Goal: Task Accomplishment & Management: Use online tool/utility

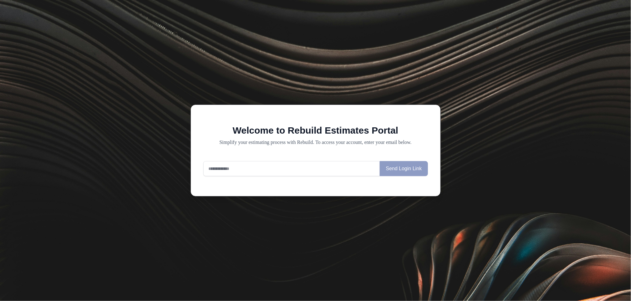
click at [339, 174] on input "email" at bounding box center [291, 168] width 177 height 15
type input "**********"
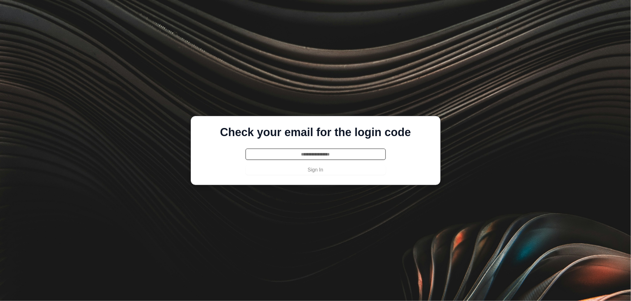
click at [313, 156] on input "text" at bounding box center [316, 154] width 140 height 11
paste input "******"
type input "******"
click at [311, 168] on button "Sign In" at bounding box center [316, 170] width 140 height 10
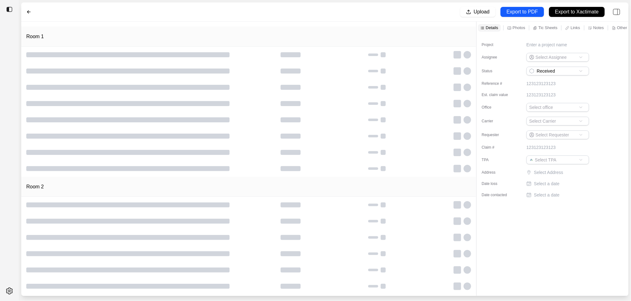
click at [602, 29] on p "Notes" at bounding box center [599, 27] width 11 height 5
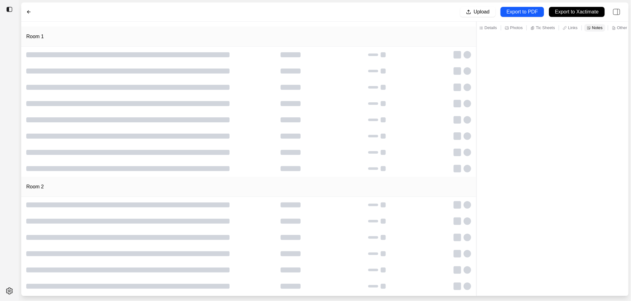
click at [483, 26] on icon at bounding box center [481, 28] width 4 height 4
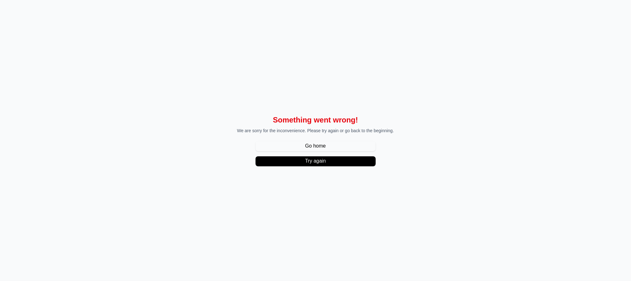
click at [178, 46] on div "Something went wrong! We are sorry for the inconvenience. Please try again or g…" at bounding box center [315, 140] width 631 height 281
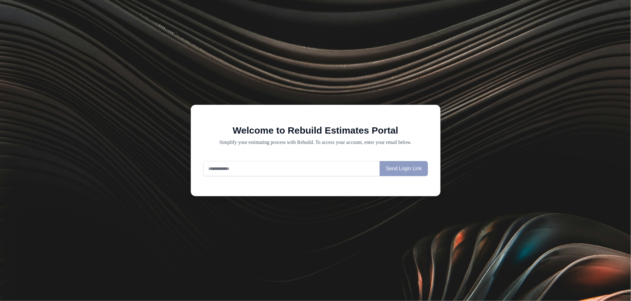
click at [265, 163] on input "email" at bounding box center [291, 168] width 177 height 15
type input "**********"
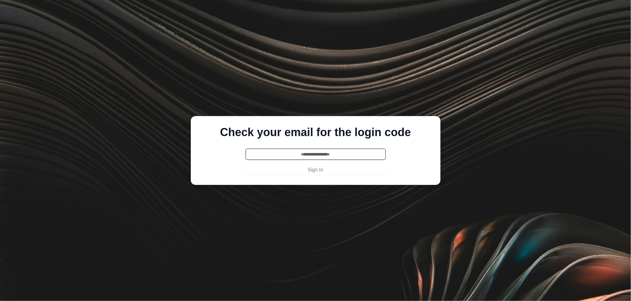
click at [281, 158] on input "text" at bounding box center [316, 154] width 140 height 11
paste input "******"
type input "******"
click at [286, 177] on div "Check your email for the login code ****** Sign In" at bounding box center [316, 150] width 250 height 69
click at [288, 172] on button "Sign In" at bounding box center [316, 170] width 140 height 10
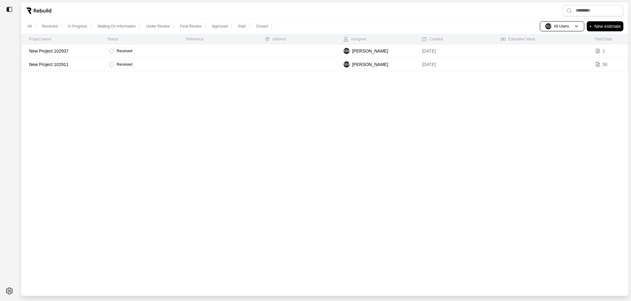
click at [92, 49] on p "New Project 102937" at bounding box center [61, 51] width 64 height 6
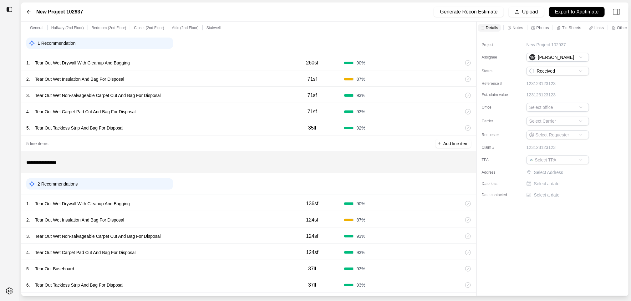
scroll to position [224, 0]
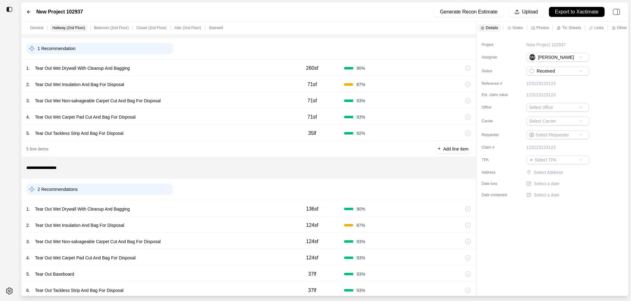
click at [185, 61] on div "1 . Tear Out Wet Drywall With Cleanup And Bagging 260sf 90 %" at bounding box center [248, 67] width 455 height 16
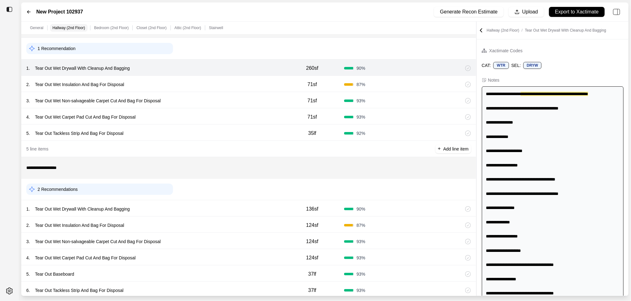
click at [182, 80] on div "2 . Tear Out Wet Insulation And Bag For Disposal 71sf 87 %" at bounding box center [248, 84] width 455 height 16
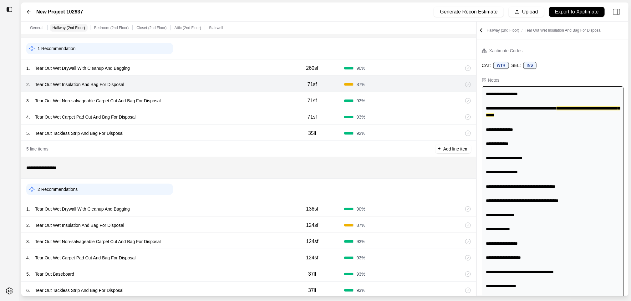
click at [185, 106] on div "3 . Tear Out Wet Non-salvageable Carpet Cut And Bag For Disposal 71sf 93 %" at bounding box center [248, 100] width 455 height 16
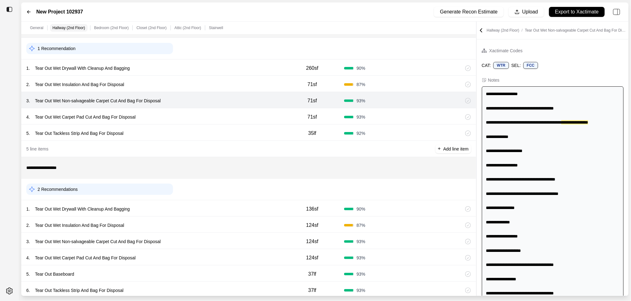
click at [193, 70] on div "1 . Tear Out Wet Drywall With Cleanup And Bagging" at bounding box center [153, 68] width 254 height 9
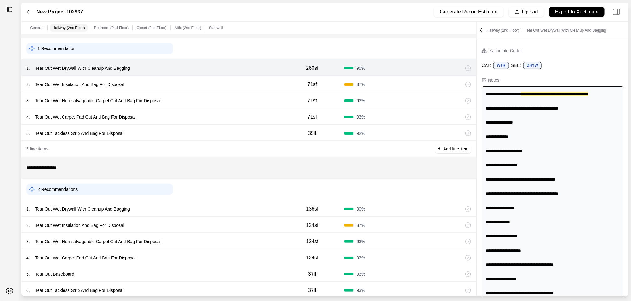
scroll to position [214, 0]
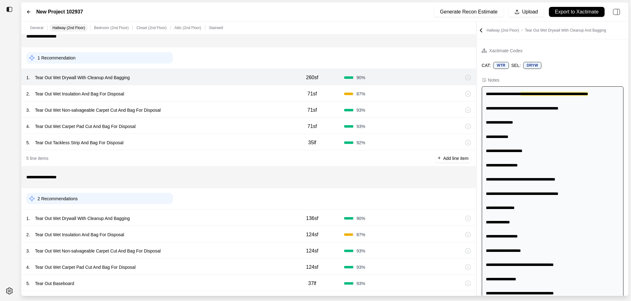
click at [184, 93] on div "2 . Tear Out Wet Insulation And Bag For Disposal" at bounding box center [153, 94] width 254 height 9
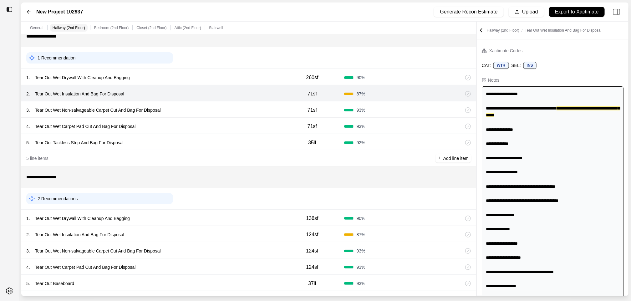
click at [194, 118] on div "4 . Tear Out Wet Carpet Pad Cut And Bag For Disposal 71sf 93 %" at bounding box center [248, 126] width 455 height 16
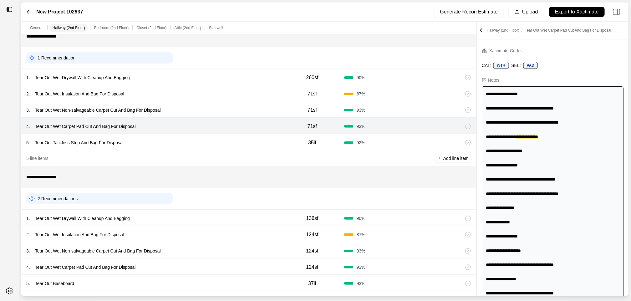
click at [200, 111] on div "3 . Tear Out Wet Non-salvageable Carpet Cut And Bag For Disposal" at bounding box center [153, 110] width 254 height 9
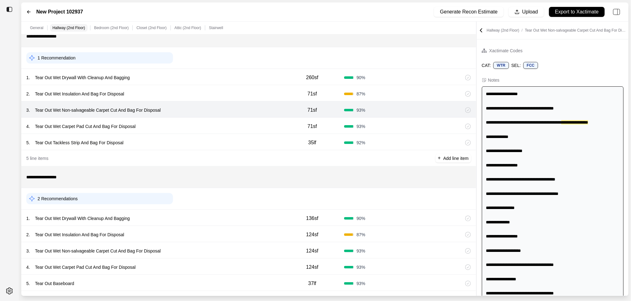
click at [200, 123] on div "4 . Tear Out Wet Carpet Pad Cut And Bag For Disposal" at bounding box center [153, 126] width 254 height 9
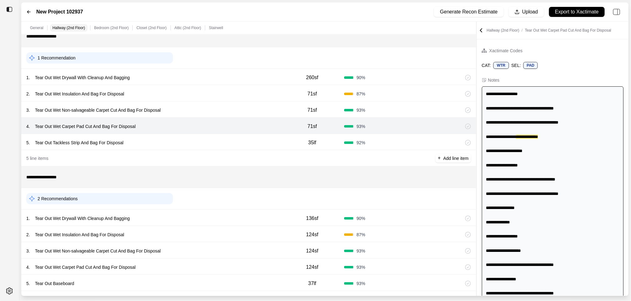
click at [200, 123] on div "4 . Tear Out Wet Carpet Pad Cut And Bag For Disposal" at bounding box center [153, 126] width 254 height 9
click at [200, 140] on div "5 . Tear Out Tackless Strip And Bag For Disposal" at bounding box center [153, 142] width 254 height 9
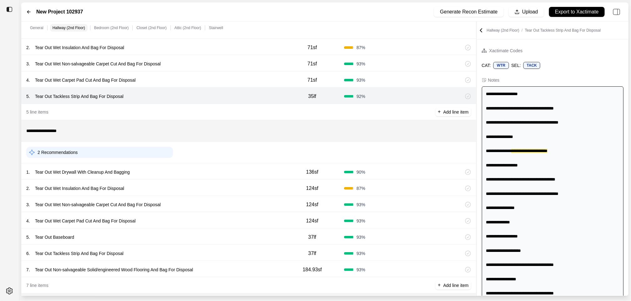
scroll to position [287, 0]
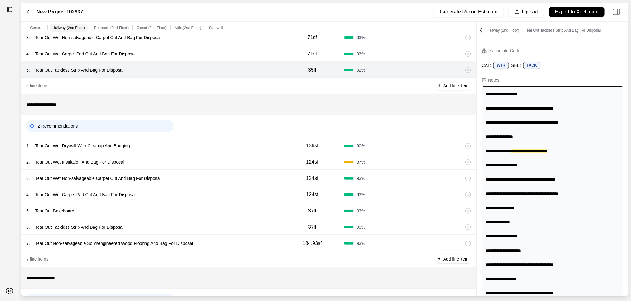
click at [198, 150] on div "1 . Tear Out Wet Drywall With Cleanup And Bagging" at bounding box center [153, 145] width 254 height 9
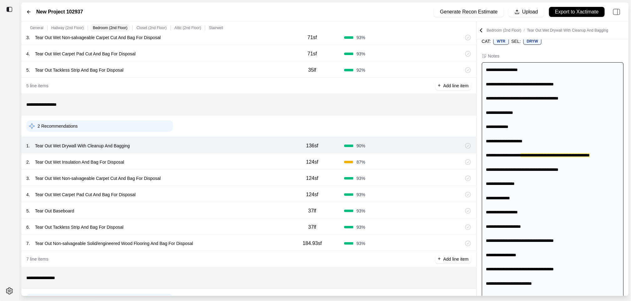
scroll to position [26, 0]
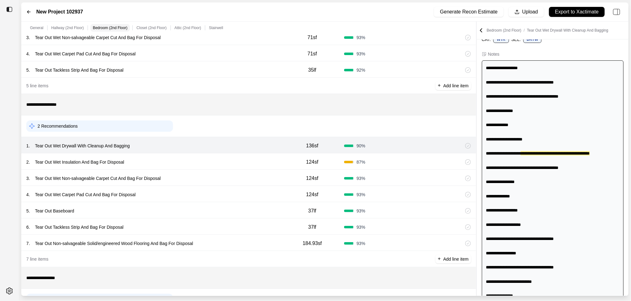
click at [198, 159] on div "2 . Tear Out Wet Insulation And Bag For Disposal" at bounding box center [153, 162] width 254 height 9
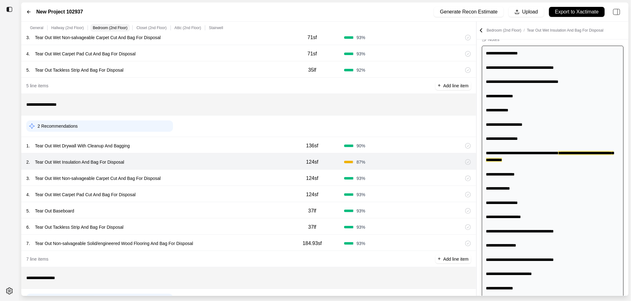
click at [200, 172] on div "3 . Tear Out Wet Non-salvageable Carpet Cut And Bag For Disposal 124sf 93 %" at bounding box center [248, 178] width 455 height 16
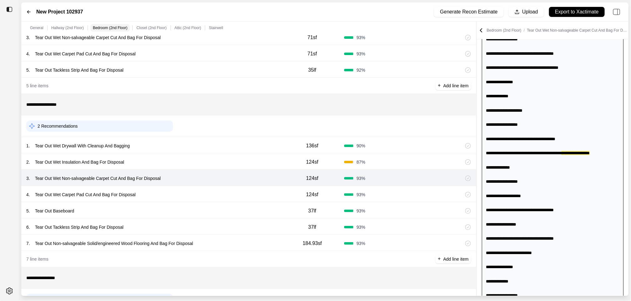
click at [204, 190] on div "4 . Tear Out Wet Carpet Pad Cut And Bag For Disposal 124sf 93 %" at bounding box center [248, 194] width 455 height 16
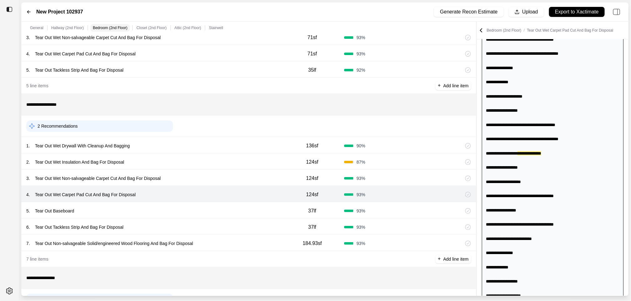
click at [204, 203] on div "5 . Tear Out Baseboard 37lf 93 %" at bounding box center [248, 210] width 455 height 16
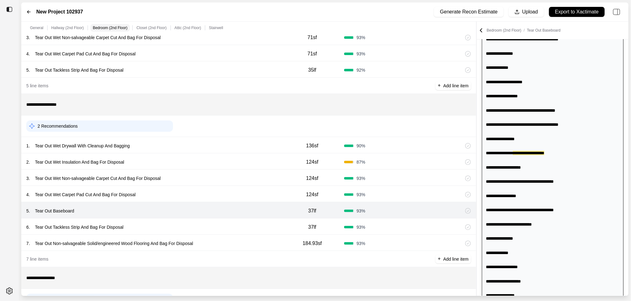
click at [206, 222] on div "6 . Tear Out Tackless Strip And Bag For Disposal 37lf 93 %" at bounding box center [248, 226] width 455 height 16
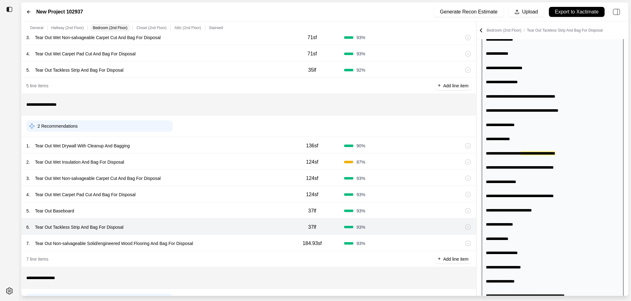
click at [208, 236] on div "7 . Tear Out Non-salvageable Solid/engineered Wood Flooring And Bag For Disposa…" at bounding box center [248, 243] width 455 height 16
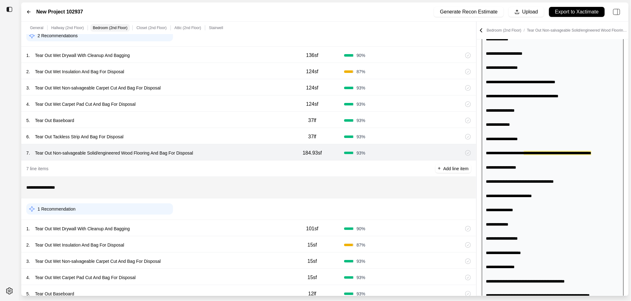
scroll to position [385, 0]
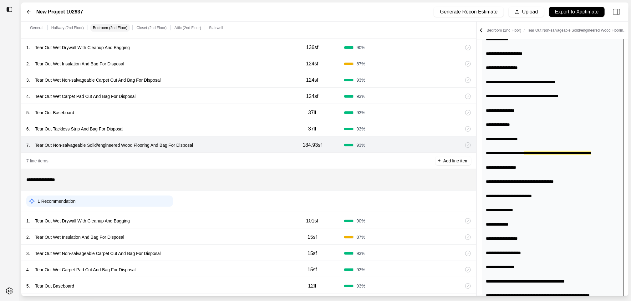
click at [208, 212] on div "1 Recommendation" at bounding box center [248, 202] width 455 height 22
click at [208, 217] on div "1 . Tear Out Wet Drywall With Cleanup And Bagging" at bounding box center [153, 221] width 254 height 9
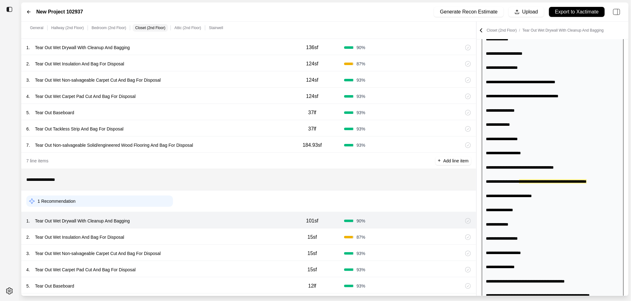
scroll to position [140, 0]
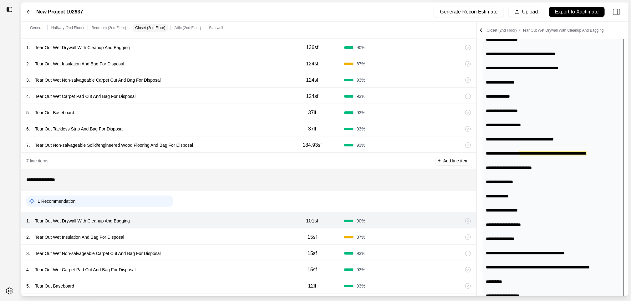
click at [210, 237] on div "2 . Tear Out Wet Insulation And Bag For Disposal" at bounding box center [153, 237] width 254 height 9
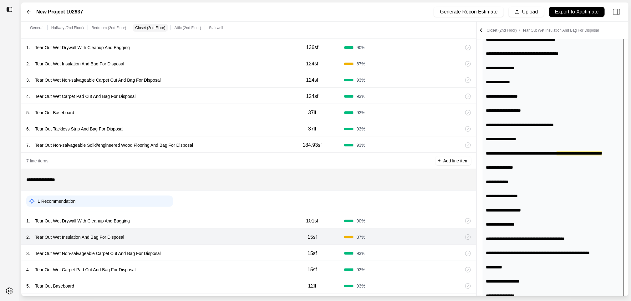
click at [209, 248] on div "3 . Tear Out Wet Non-salvageable Carpet Cut And Bag For Disposal 15sf 93 %" at bounding box center [248, 253] width 455 height 16
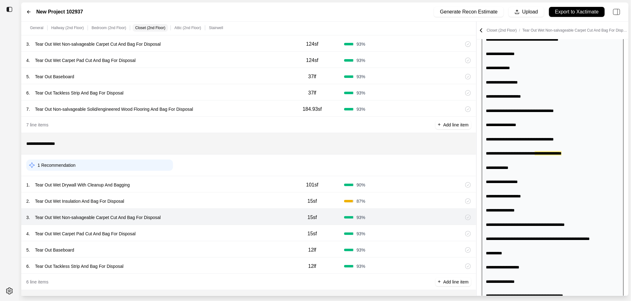
scroll to position [428, 0]
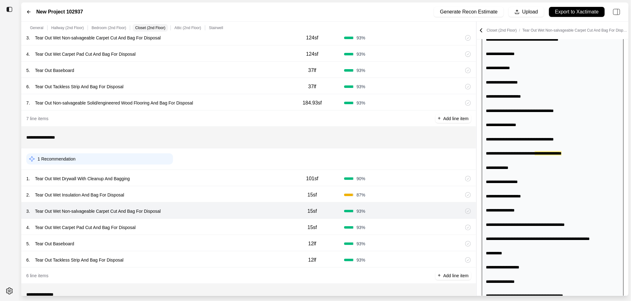
click at [210, 233] on div "4 . Tear Out Wet Carpet Pad Cut And Bag For Disposal 15sf 93 %" at bounding box center [248, 227] width 455 height 16
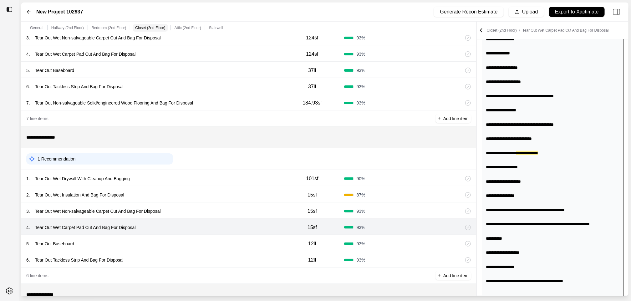
click at [210, 240] on div "5 . Tear Out Baseboard" at bounding box center [153, 243] width 254 height 9
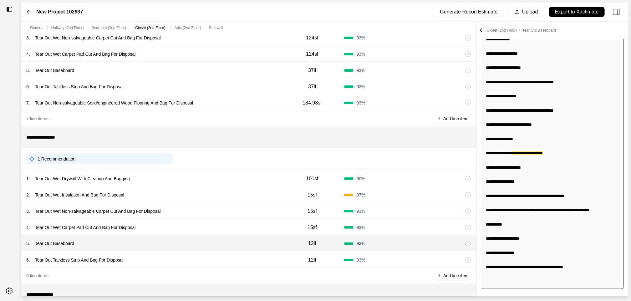
click at [210, 258] on div "6 . Tear Out Tackless Strip And Bag For Disposal" at bounding box center [153, 260] width 254 height 9
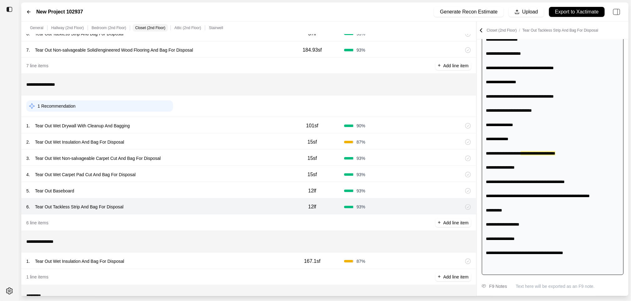
scroll to position [487, 0]
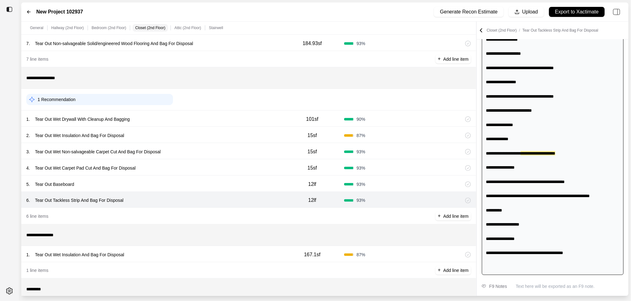
click at [210, 258] on div "1 . Tear Out Wet Insulation And Bag For Disposal" at bounding box center [153, 254] width 254 height 9
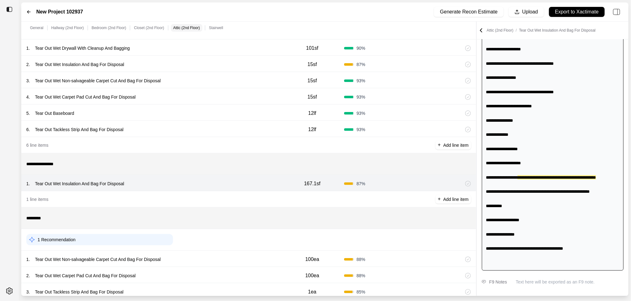
scroll to position [559, 0]
click at [210, 258] on div "1 . Tear Out Wet Non-salvageable Carpet Cut And Bag For Disposal" at bounding box center [153, 258] width 254 height 9
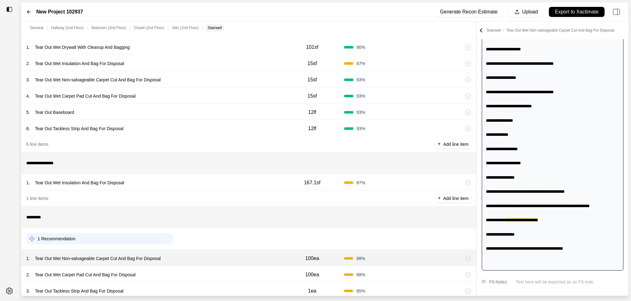
click at [208, 272] on div "2 . Tear Out Wet Carpet Pad Cut And Bag For Disposal" at bounding box center [153, 274] width 254 height 9
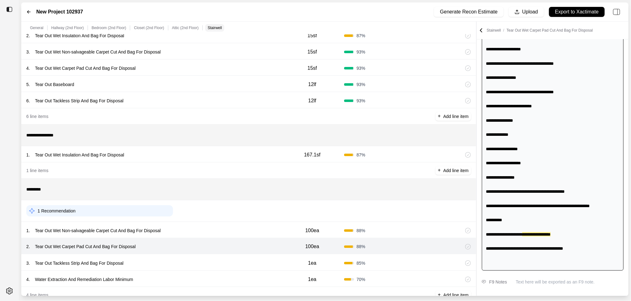
scroll to position [604, 0]
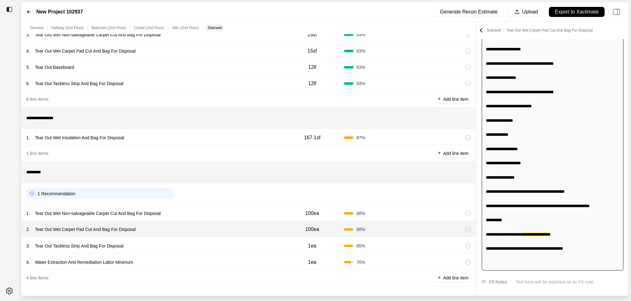
click at [212, 239] on div "3 . Tear Out Tackless Strip And Bag For Disposal 1ea 85 %" at bounding box center [248, 245] width 455 height 16
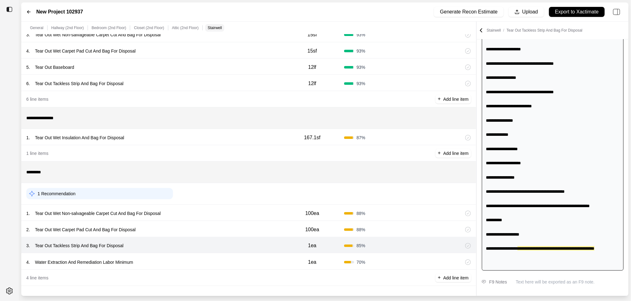
click at [211, 257] on div "4 . Water Extraction And Remediation Labor Minimum 1ea 70 %" at bounding box center [248, 262] width 455 height 16
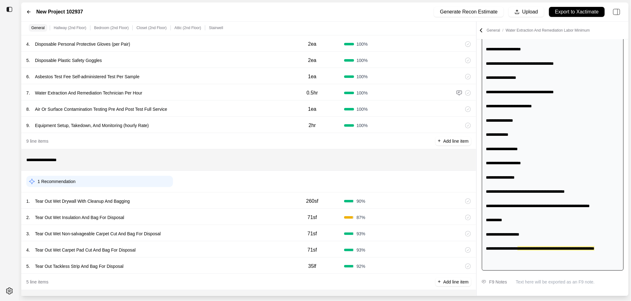
scroll to position [135, 0]
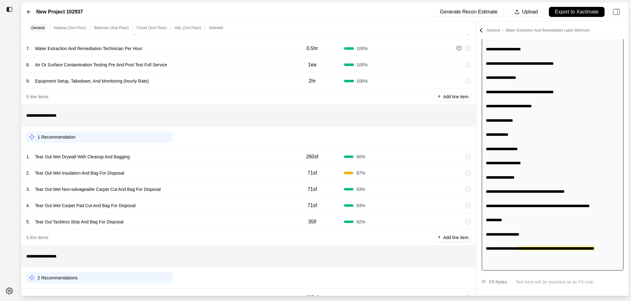
click at [215, 151] on div "1 . Tear Out Wet Drywall With Cleanup And Bagging 260sf 90 %" at bounding box center [248, 156] width 455 height 16
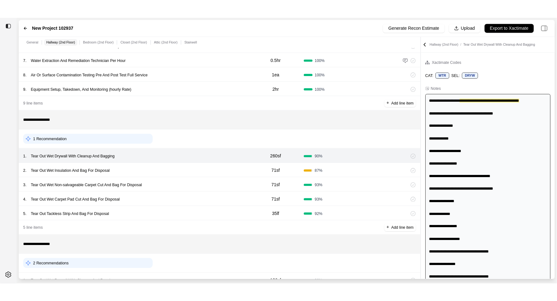
scroll to position [172, 0]
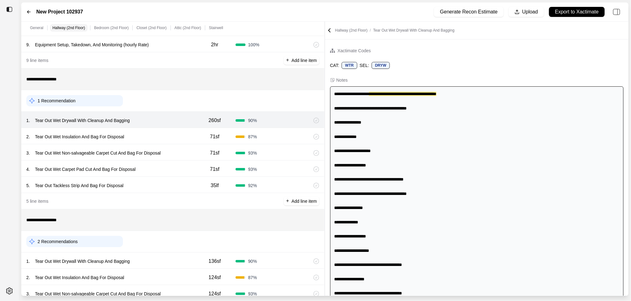
click at [304, 102] on div "**********" at bounding box center [324, 159] width 607 height 274
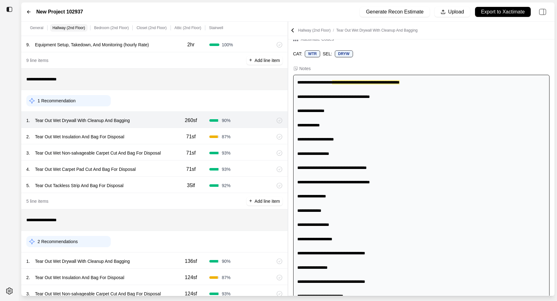
scroll to position [12, 0]
drag, startPoint x: 345, startPoint y: 97, endPoint x: 359, endPoint y: 97, distance: 14.4
click at [359, 84] on span "**********" at bounding box center [366, 82] width 68 height 4
click at [159, 138] on div "2 . Tear Out Wet Insulation And Bag For Disposal" at bounding box center [99, 136] width 146 height 9
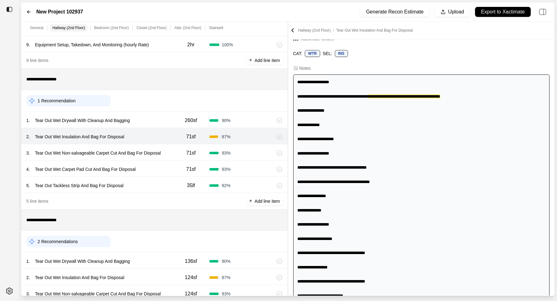
scroll to position [0, 0]
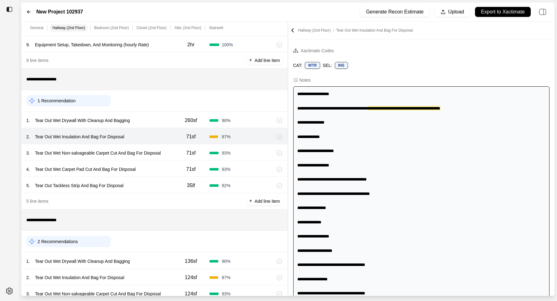
click at [166, 127] on div "1 . Tear Out Wet Drywall With Cleanup And Bagging 260sf 90 %" at bounding box center [154, 120] width 266 height 16
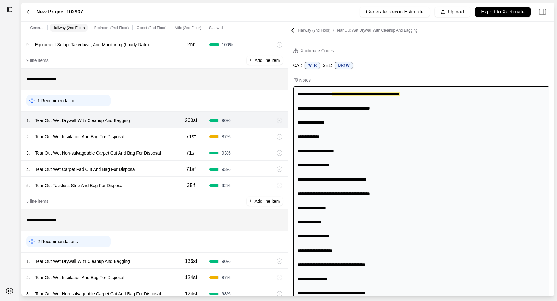
click at [170, 156] on div "3 . Tear Out Wet Non-salvageable Carpet Cut And Bag For Disposal" at bounding box center [99, 153] width 146 height 9
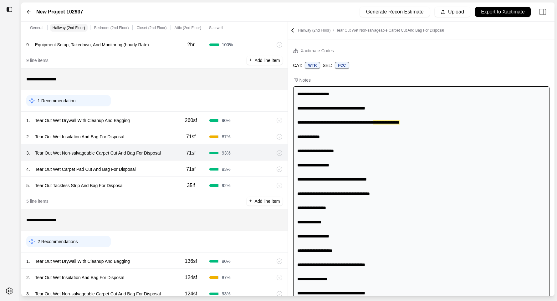
click at [148, 167] on div "4 . Tear Out Wet Carpet Pad Cut And Bag For Disposal" at bounding box center [99, 169] width 146 height 9
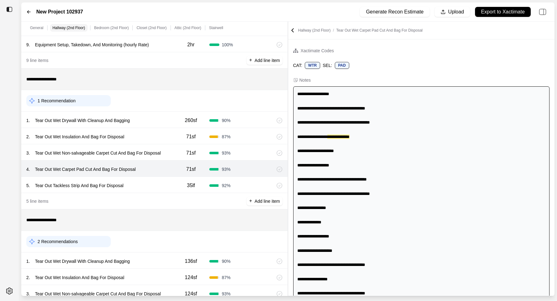
click at [139, 183] on div "5 . Tear Out Tackless Strip And Bag For Disposal" at bounding box center [99, 185] width 146 height 9
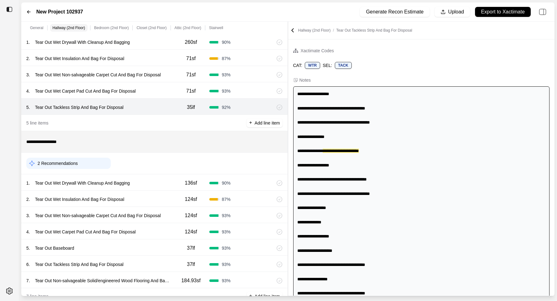
scroll to position [249, 0]
click at [149, 182] on div "1 . Tear Out Wet Drywall With Cleanup And Bagging" at bounding box center [99, 183] width 146 height 9
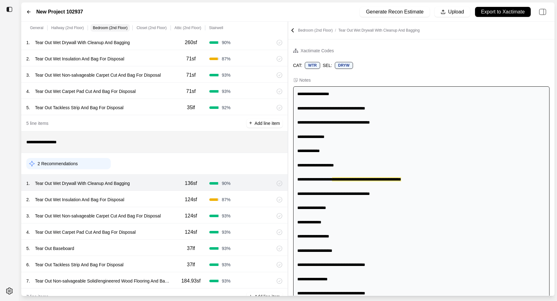
scroll to position [26, 0]
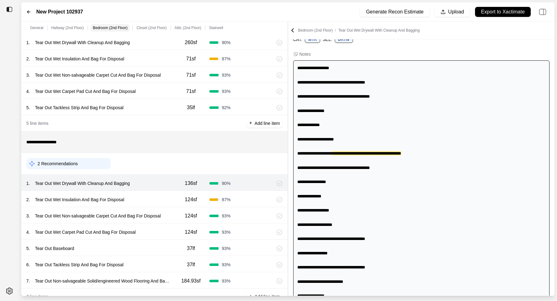
click at [165, 192] on div "2 . Tear Out Wet Insulation And Bag For Disposal 124sf 87 %" at bounding box center [154, 199] width 266 height 16
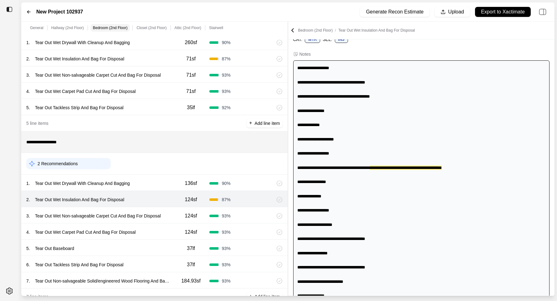
scroll to position [41, 0]
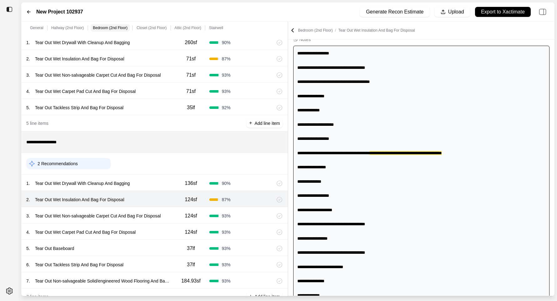
click at [171, 220] on div "3 . Tear Out Wet Non-salvageable Carpet Cut And Bag For Disposal" at bounding box center [99, 216] width 146 height 9
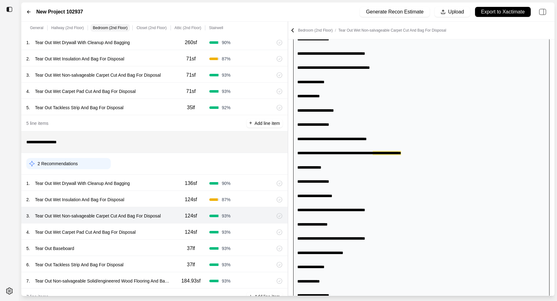
click at [149, 229] on div "4 . Tear Out Wet Carpet Pad Cut And Bag For Disposal" at bounding box center [99, 232] width 146 height 9
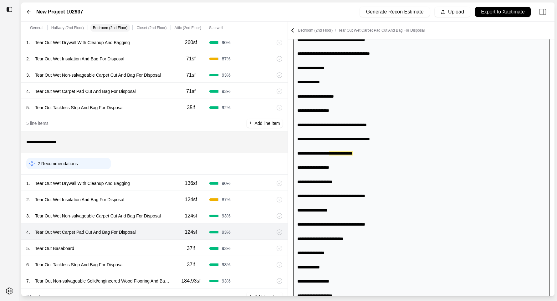
click at [146, 253] on div "5 . Tear Out Baseboard" at bounding box center [99, 248] width 146 height 9
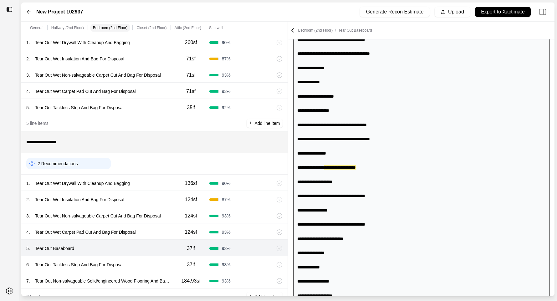
scroll to position [83, 0]
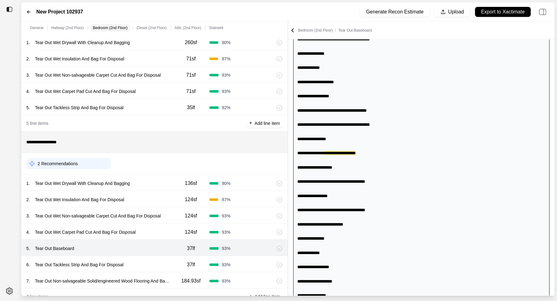
click at [157, 258] on div "6 . Tear Out Tackless Strip And Bag For Disposal 37lf 93 %" at bounding box center [154, 264] width 266 height 16
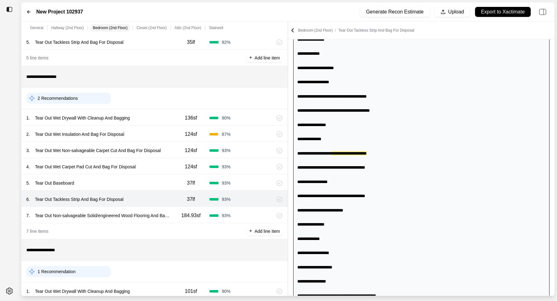
scroll to position [315, 0]
click at [159, 221] on div "7 . Tear Out Non-salvageable Solid/engineered Wood Flooring And Bag For Disposa…" at bounding box center [154, 214] width 266 height 16
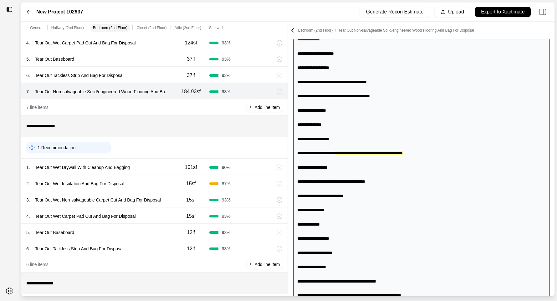
scroll to position [444, 0]
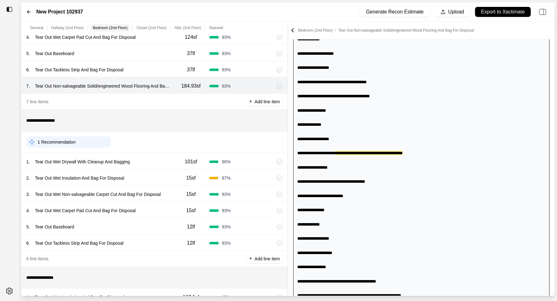
click at [150, 156] on div "1 . Tear Out Wet Drywall With Cleanup And Bagging 101sf 90 %" at bounding box center [154, 161] width 266 height 16
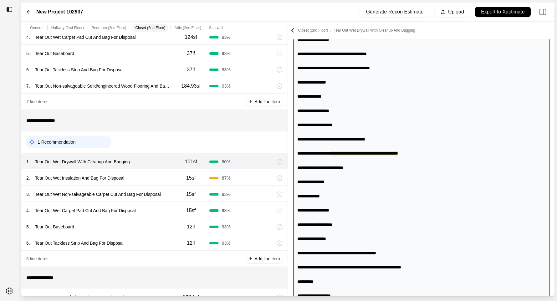
click at [150, 177] on div "2 . Tear Out Wet Insulation And Bag For Disposal" at bounding box center [99, 178] width 146 height 9
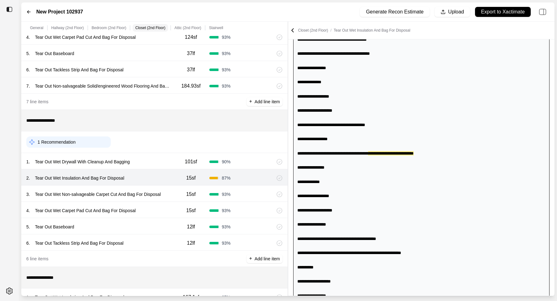
click at [172, 193] on div "3 . Tear Out Wet Non-salvageable Carpet Cut And Bag For Disposal" at bounding box center [99, 194] width 146 height 9
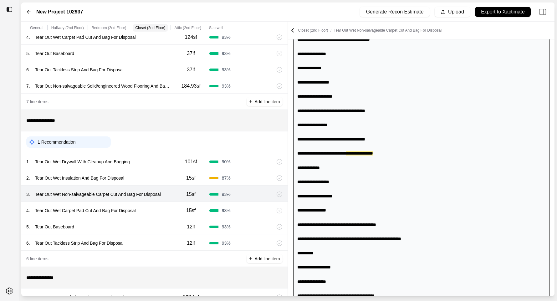
click at [162, 212] on div "4 . Tear Out Wet Carpet Pad Cut And Bag For Disposal" at bounding box center [99, 210] width 146 height 9
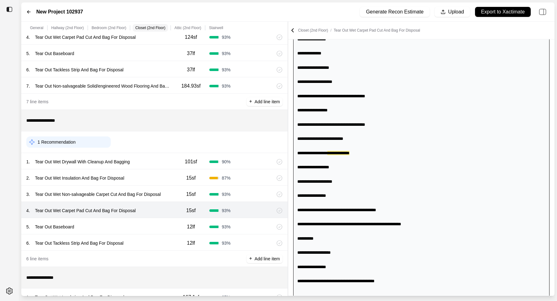
click at [158, 237] on div "6 . Tear Out Tackless Strip And Bag For Disposal 12lf 93 %" at bounding box center [154, 242] width 266 height 16
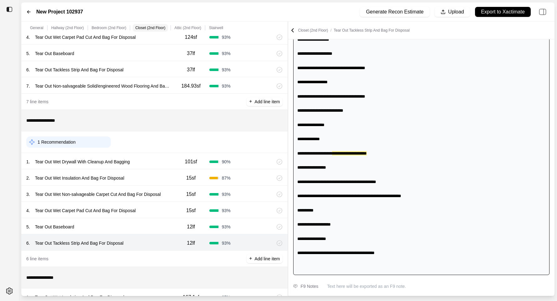
click at [159, 218] on div "4 . Tear Out Wet Carpet Pad Cut And Bag For Disposal 15sf 93 %" at bounding box center [154, 210] width 266 height 16
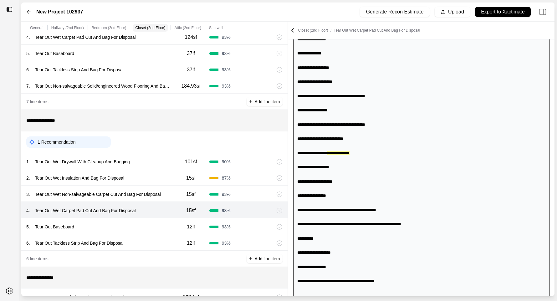
click at [159, 224] on div "5 . Tear Out Baseboard" at bounding box center [99, 227] width 146 height 9
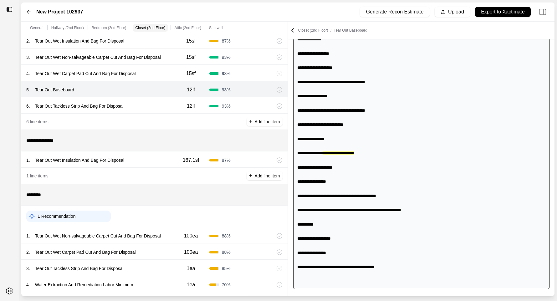
scroll to position [600, 0]
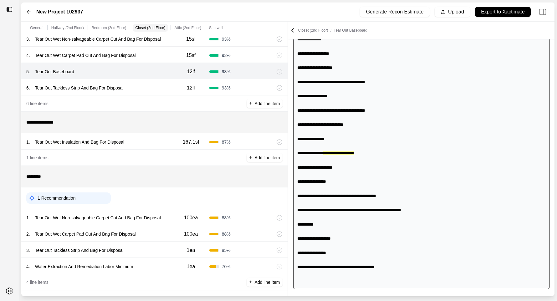
click at [146, 141] on div "1 . Tear Out Wet Insulation And Bag For Disposal" at bounding box center [99, 142] width 146 height 9
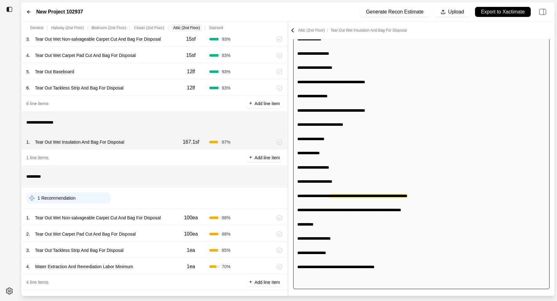
scroll to position [216, 0]
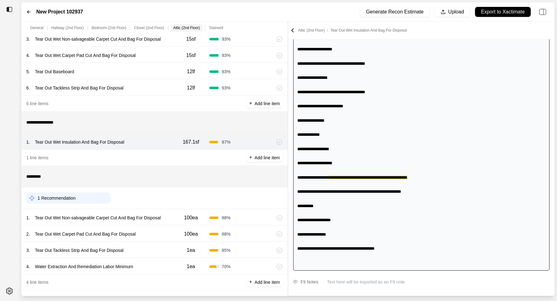
click at [172, 219] on div "1 . Tear Out Wet Non-salvageable Carpet Cut And Bag For Disposal" at bounding box center [99, 217] width 146 height 9
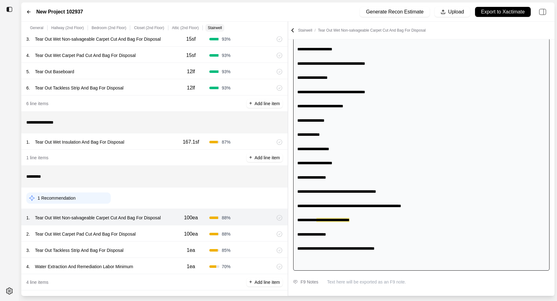
click at [164, 233] on div "2 . Tear Out Wet Carpet Pad Cut And Bag For Disposal" at bounding box center [99, 234] width 146 height 9
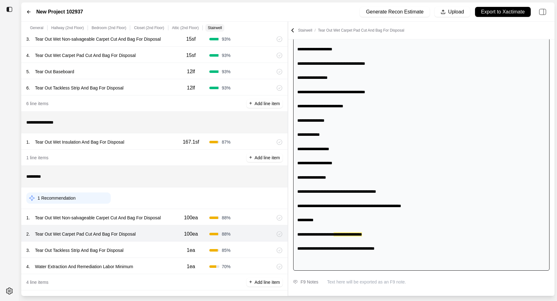
click at [162, 242] on div "3 . Tear Out Tackless Strip And Bag For Disposal 1ea 85 %" at bounding box center [154, 250] width 266 height 16
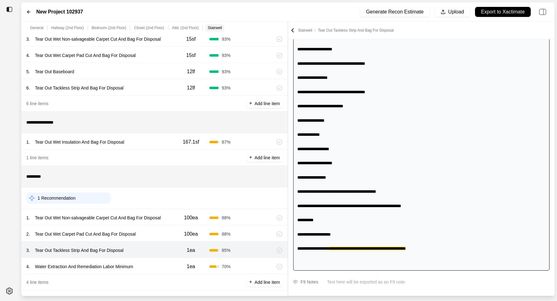
click at [157, 261] on div "4 . Water Extraction And Remediation Labor Minimum 1ea 70 %" at bounding box center [154, 266] width 266 height 16
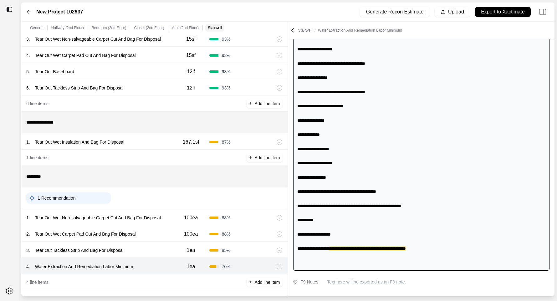
click at [158, 230] on div "2 . Tear Out Wet Carpet Pad Cut And Bag For Disposal" at bounding box center [99, 234] width 146 height 9
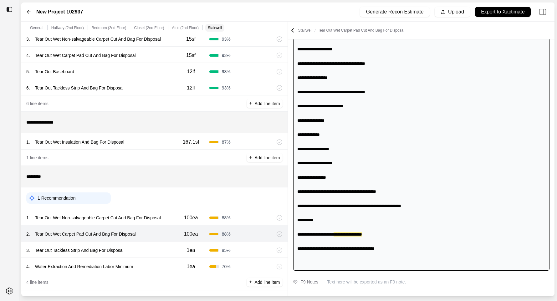
click at [171, 222] on div "1 . Tear Out Wet Non-salvageable Carpet Cut And Bag For Disposal" at bounding box center [99, 217] width 146 height 9
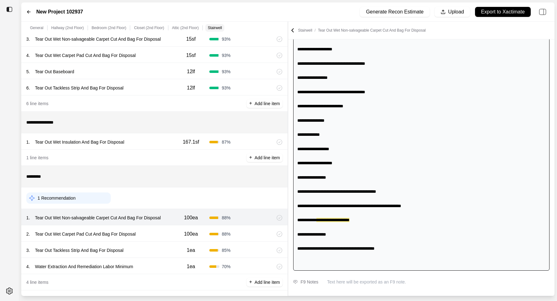
click at [163, 233] on div "2 . Tear Out Wet Carpet Pad Cut And Bag For Disposal" at bounding box center [99, 234] width 146 height 9
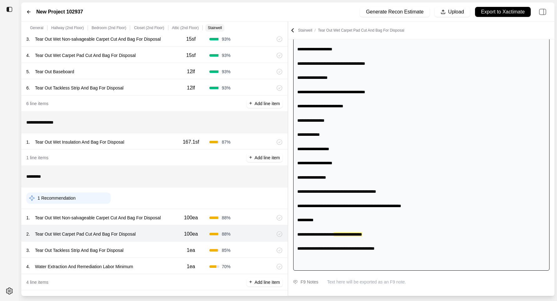
click at [162, 251] on div "3 . Tear Out Tackless Strip And Bag For Disposal" at bounding box center [99, 250] width 146 height 9
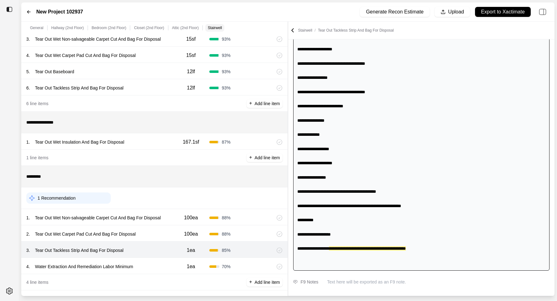
click at [162, 271] on div "4 . Water Extraction And Remediation Labor Minimum" at bounding box center [99, 266] width 146 height 9
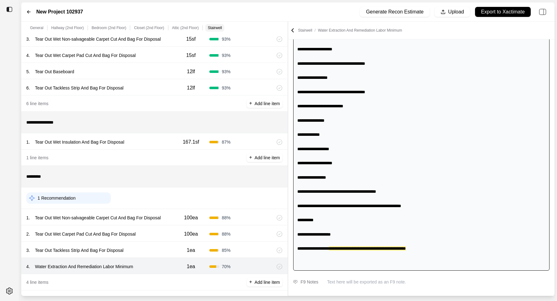
click at [161, 239] on div "2 . Tear Out Wet Carpet Pad Cut And Bag For Disposal 100ea 88 %" at bounding box center [154, 233] width 266 height 16
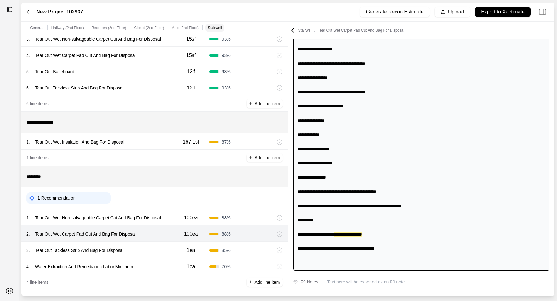
click at [161, 262] on div "4 . Water Extraction And Remediation Labor Minimum" at bounding box center [99, 266] width 146 height 9
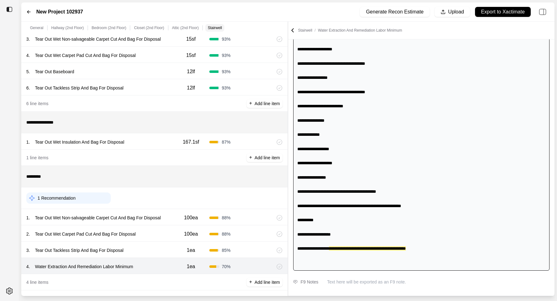
click at [163, 252] on div "3 . Tear Out Tackless Strip And Bag For Disposal" at bounding box center [99, 250] width 146 height 9
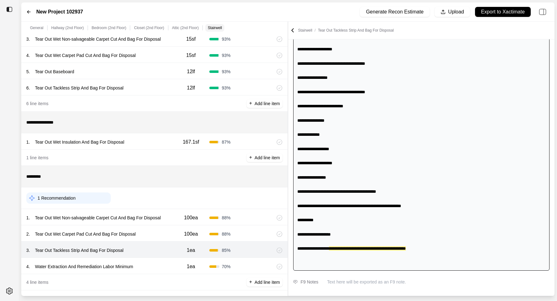
click at [169, 218] on div "1 . Tear Out Wet Non-salvageable Carpet Cut And Bag For Disposal" at bounding box center [99, 217] width 146 height 9
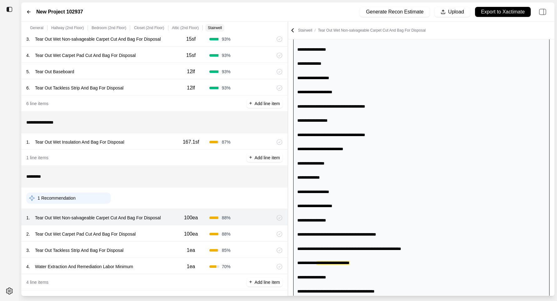
scroll to position [604, 0]
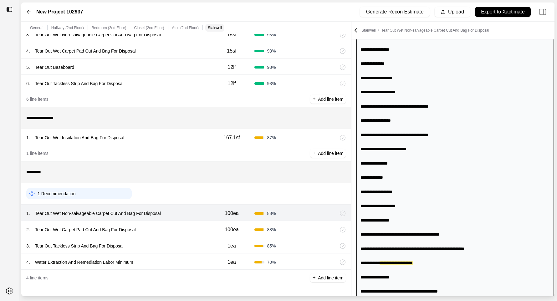
click at [378, 130] on div "**********" at bounding box center [287, 159] width 533 height 274
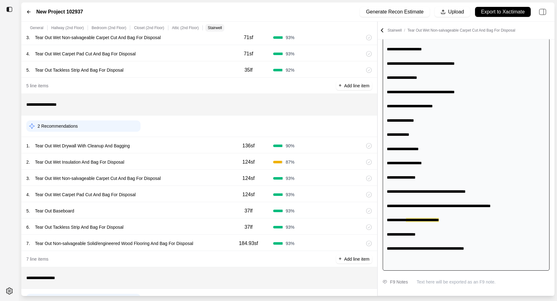
scroll to position [30, 0]
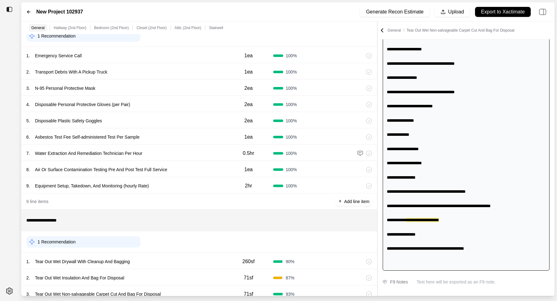
click at [386, 32] on div "General / Tear Out Wet Non-salvageable Carpet Cut And Bag For Disposal" at bounding box center [466, 30] width 174 height 6
click at [382, 31] on icon at bounding box center [382, 29] width 2 height 3
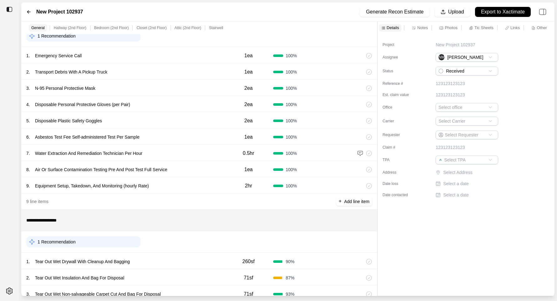
scroll to position [0, 0]
click at [461, 105] on html "**********" at bounding box center [278, 150] width 557 height 301
click at [424, 235] on html "**********" at bounding box center [278, 150] width 557 height 301
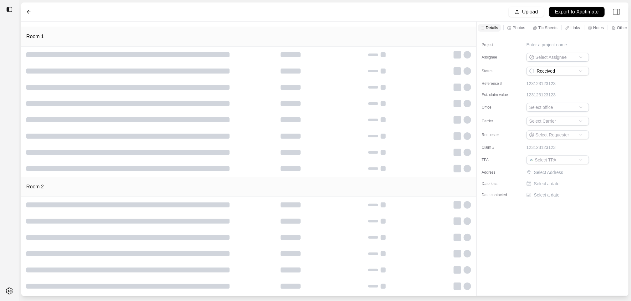
type input "**********"
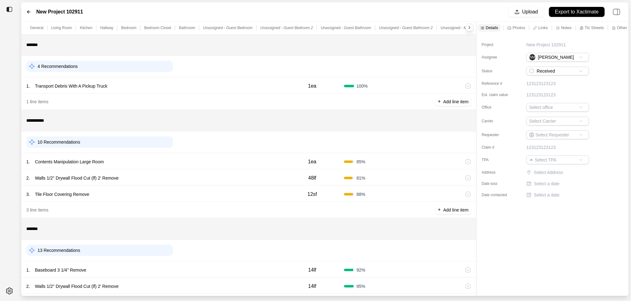
click at [156, 161] on div "1 . Contents Manipulation Large Room" at bounding box center [153, 161] width 254 height 9
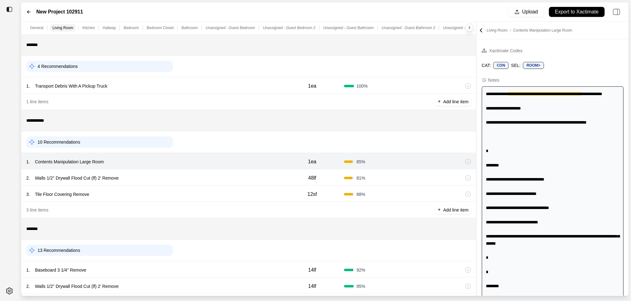
click at [156, 176] on div "2 . Walls 1/2'' Drywall Flood Cut (lf) 2' Remove" at bounding box center [153, 178] width 254 height 9
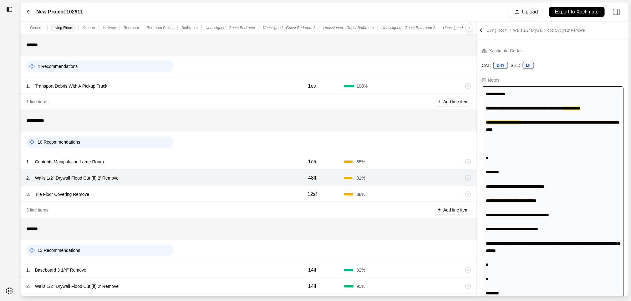
click at [156, 199] on div "3 . Tile Floor Covering Remove" at bounding box center [153, 194] width 254 height 9
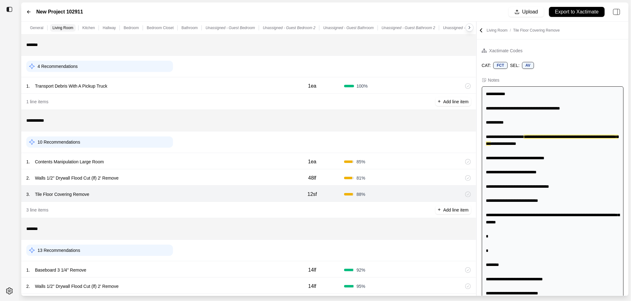
click at [168, 187] on div "3 . Tile Floor Covering Remove 12sf 88 %" at bounding box center [248, 194] width 455 height 16
click at [168, 170] on div "2 . Walls 1/2'' Drywall Flood Cut (lf) 2' Remove 48lf 81 %" at bounding box center [248, 177] width 455 height 16
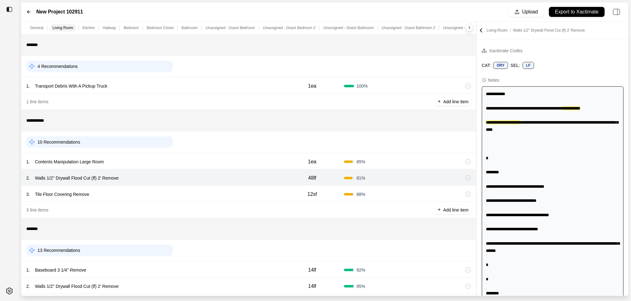
click at [168, 161] on div "1 . Contents Manipulation Large Room" at bounding box center [153, 161] width 254 height 9
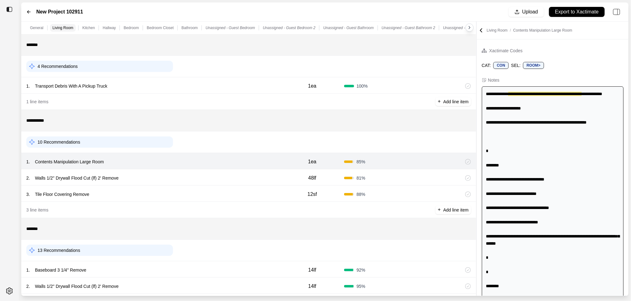
click at [161, 178] on div "2 . Walls 1/2'' Drywall Flood Cut (lf) 2' Remove" at bounding box center [153, 178] width 254 height 9
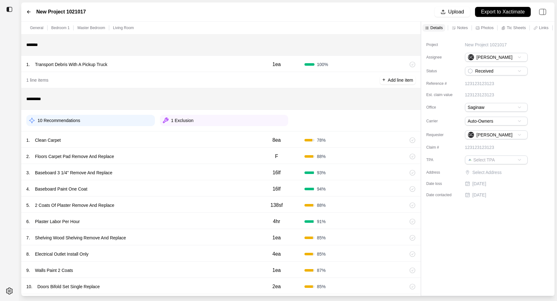
click at [224, 124] on div "1 Exclusion" at bounding box center [224, 120] width 129 height 11
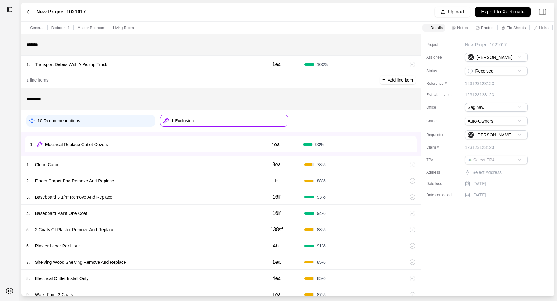
click at [200, 146] on div "1 . Electrical Replace Outlet Covers" at bounding box center [139, 144] width 218 height 9
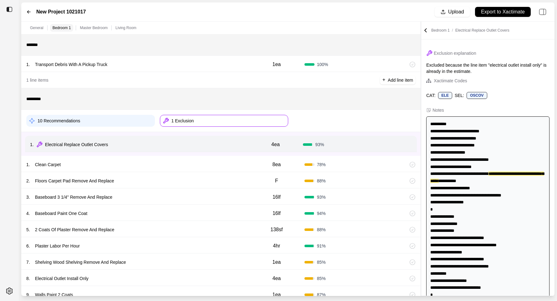
scroll to position [13, 0]
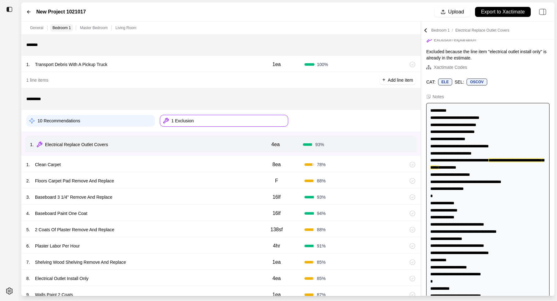
click at [235, 129] on div "10 Recommendations 1 Exclusion" at bounding box center [220, 120] width 389 height 17
click at [235, 126] on div "1 Exclusion" at bounding box center [224, 121] width 129 height 12
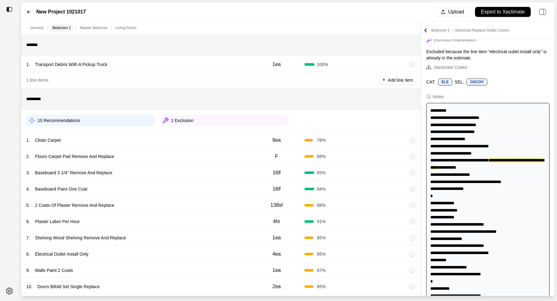
click at [213, 141] on div "1 . Clean Carpet" at bounding box center [137, 140] width 223 height 9
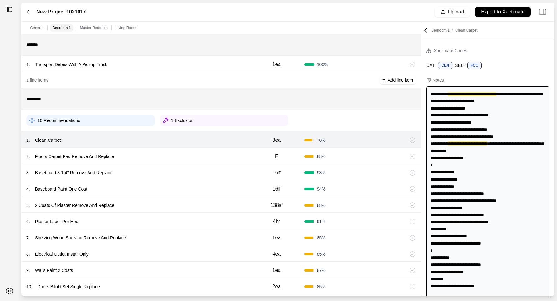
click at [210, 151] on div "2 . Floors Carpet Pad Remove And Replace F 88 %" at bounding box center [220, 156] width 399 height 16
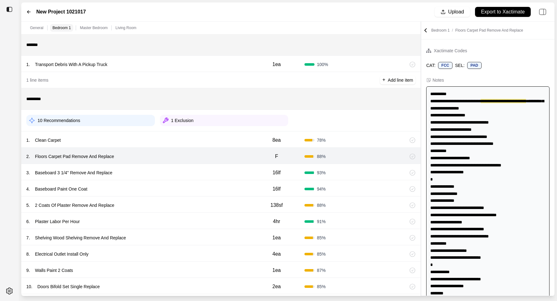
click at [196, 163] on div "2 . Floors Carpet Pad Remove And Replace F 88 %" at bounding box center [220, 156] width 399 height 16
click at [193, 168] on div "3 . Baseboard 3 1/4'' Remove And Replace 16lf 93 %" at bounding box center [220, 172] width 399 height 16
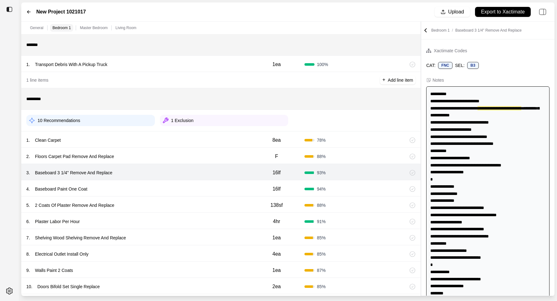
click at [189, 186] on div "4 . Baseboard Paint One Coat" at bounding box center [137, 189] width 223 height 9
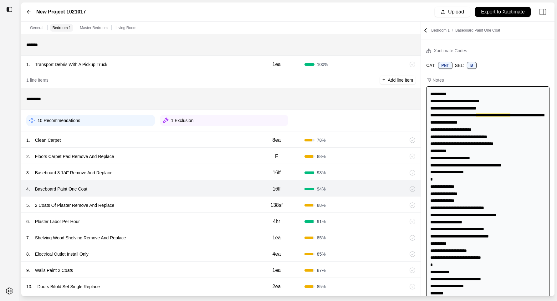
click at [182, 202] on div "5 . 2 Coats Of Plaster Remove And Replace" at bounding box center [137, 205] width 223 height 9
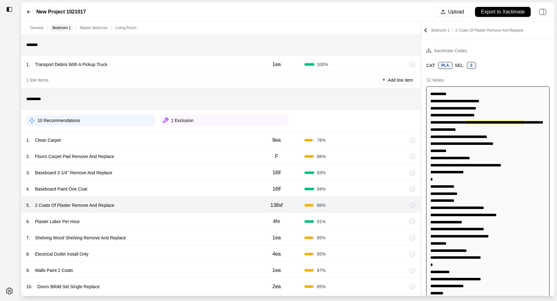
click at [178, 215] on div "6 . Plaster Labor Per Hour 4hr 91 %" at bounding box center [220, 221] width 399 height 16
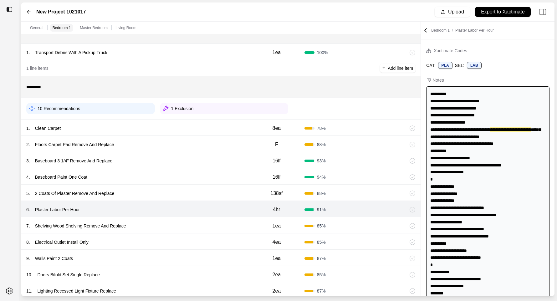
scroll to position [17, 0]
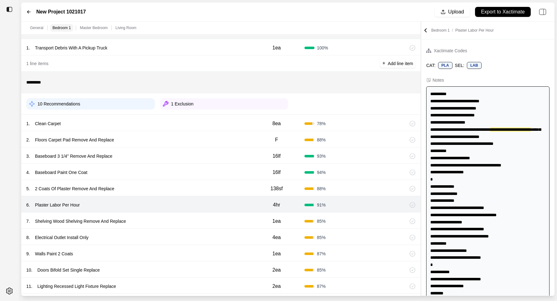
click at [178, 215] on div "7 . Shelving Wood Shelving Remove And Replace 1ea 85 %" at bounding box center [220, 221] width 399 height 16
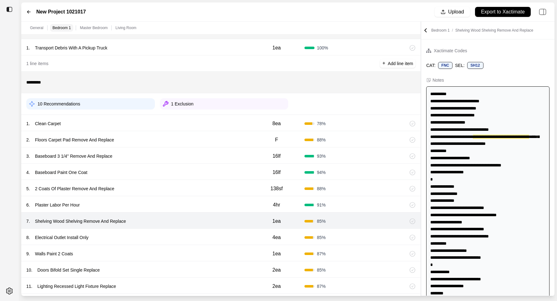
click at [172, 243] on div "8 . Electrical Outlet Install Only 4ea 85 %" at bounding box center [220, 237] width 399 height 16
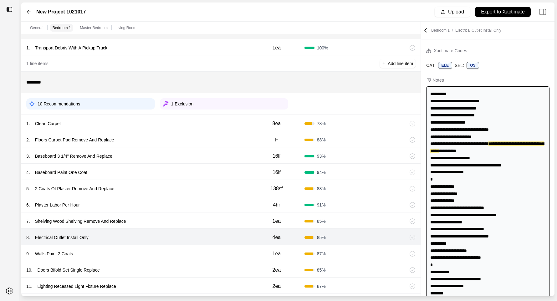
click at [172, 250] on div "9 . Walls Paint 2 Coats" at bounding box center [137, 253] width 223 height 9
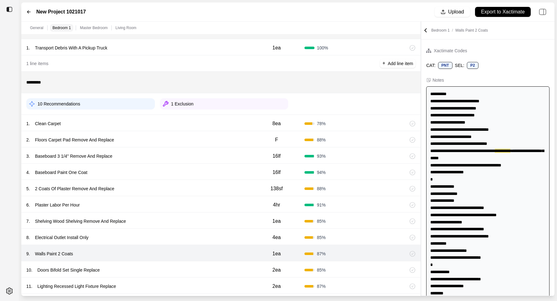
click at [173, 261] on div "10 . Doors Bifold Set Single Replace 2ea 85 %" at bounding box center [220, 269] width 399 height 16
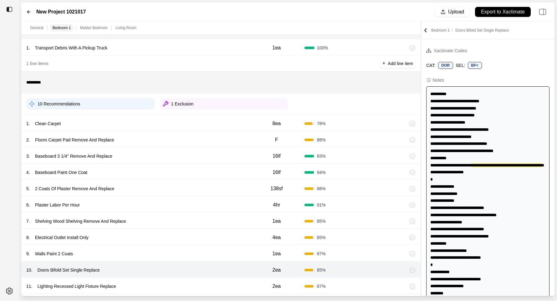
scroll to position [5, 0]
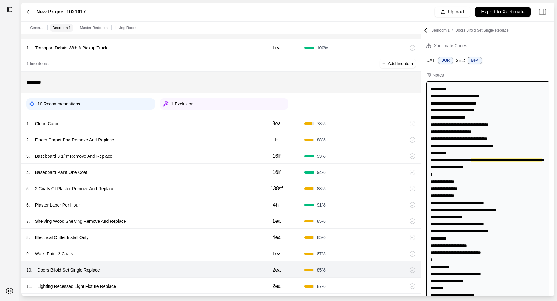
click at [175, 248] on div "9 . Walls Paint 2 Coats 1ea 87 %" at bounding box center [220, 253] width 399 height 16
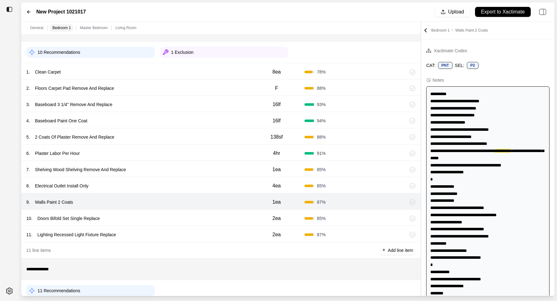
scroll to position [79, 0]
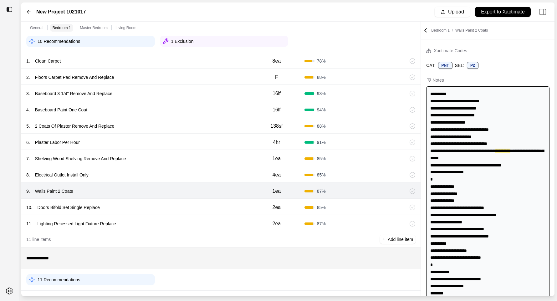
click at [182, 199] on div "10 . Doors Bifold Set Single Replace 2ea 85 %" at bounding box center [220, 207] width 399 height 16
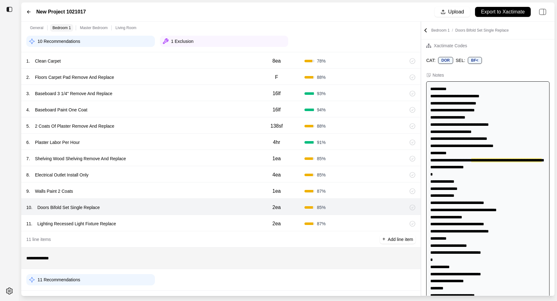
scroll to position [96, 0]
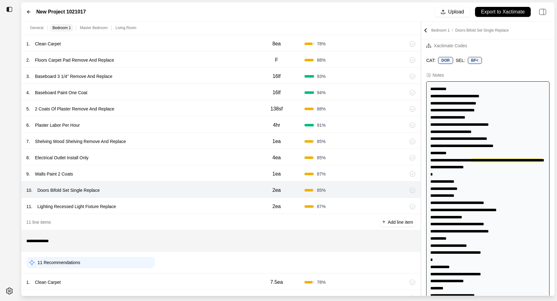
click at [181, 203] on div "11 . Lighting Recessed Light Fixture Replace" at bounding box center [137, 206] width 223 height 9
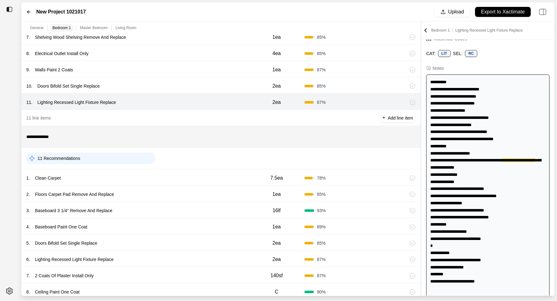
scroll to position [201, 0]
click at [164, 175] on div "1 . Clean Carpet" at bounding box center [137, 177] width 223 height 9
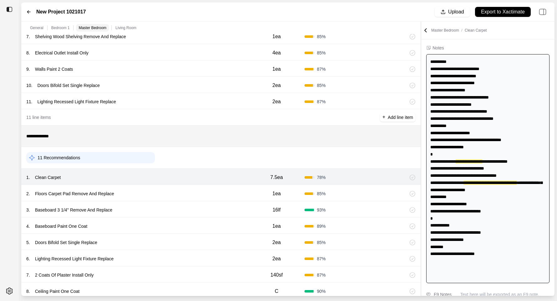
scroll to position [33, 0]
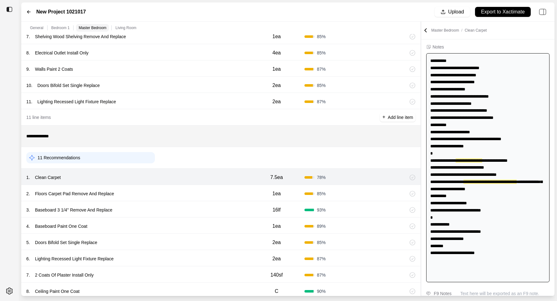
click at [167, 186] on div "2 . Floors Carpet Pad Remove And Replace 1ea 85 %" at bounding box center [220, 193] width 399 height 16
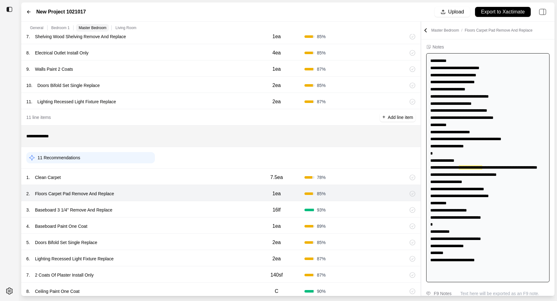
scroll to position [41, 0]
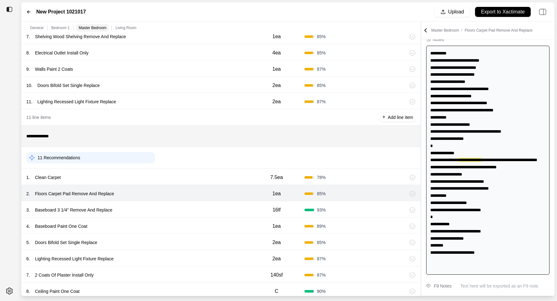
click at [163, 197] on div "2 . Floors Carpet Pad Remove And Replace" at bounding box center [137, 193] width 223 height 9
click at [163, 210] on div "3 . Baseboard 3 1/4'' Remove And Replace" at bounding box center [137, 210] width 223 height 9
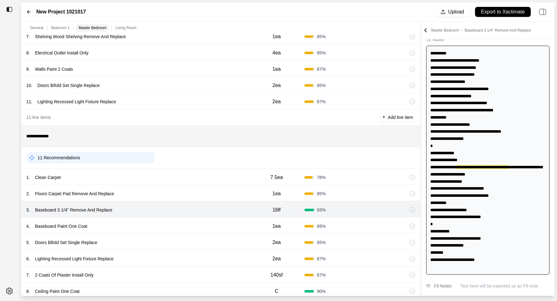
scroll to position [45, 0]
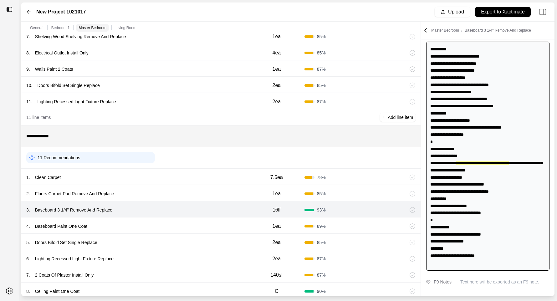
click at [161, 227] on div "4 . Baseboard Paint One Coat" at bounding box center [137, 226] width 223 height 9
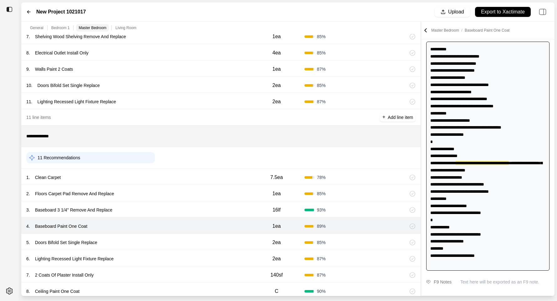
click at [163, 241] on div "5 . Doors Bifold Set Single Replace" at bounding box center [137, 242] width 223 height 9
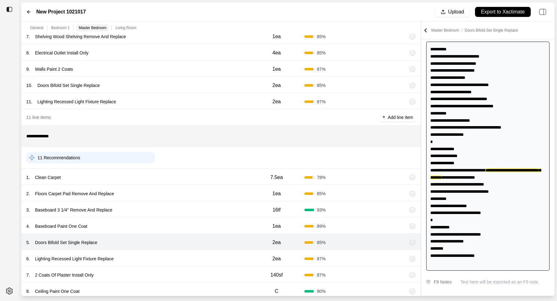
click at [161, 253] on div "6 . Lighting Recessed Light Fixture Replace 2ea 87 %" at bounding box center [220, 258] width 399 height 16
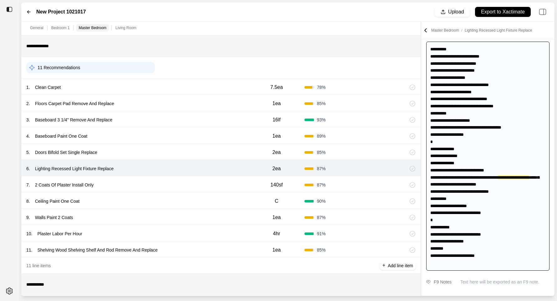
scroll to position [354, 0]
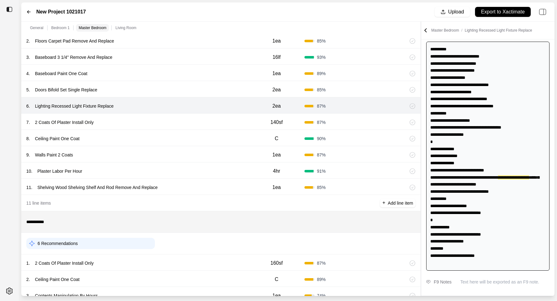
click at [208, 118] on div "7 . 2 Coats Of Plaster Install Only" at bounding box center [137, 122] width 223 height 9
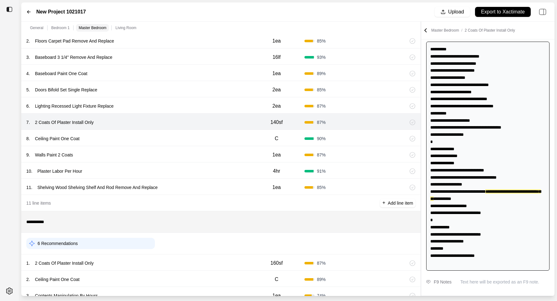
click at [206, 128] on div "7 . 2 Coats Of Plaster Install Only 140sf 87 %" at bounding box center [220, 122] width 399 height 16
click at [206, 135] on div "8 . Ceiling Paint One Coat" at bounding box center [137, 138] width 223 height 9
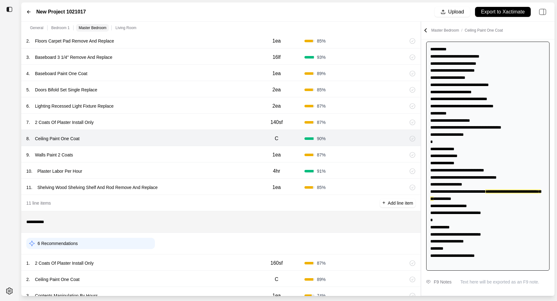
click at [209, 117] on div "7 . 2 Coats Of Plaster Install Only 140sf 87 %" at bounding box center [220, 122] width 399 height 16
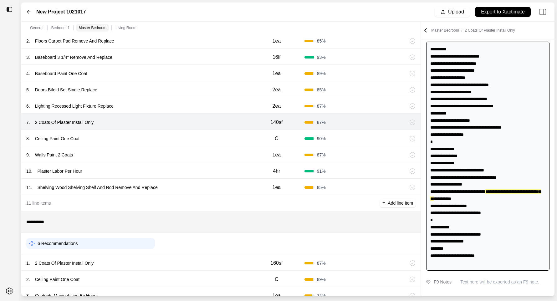
click at [205, 135] on div "8 . Ceiling Paint One Coat" at bounding box center [137, 138] width 223 height 9
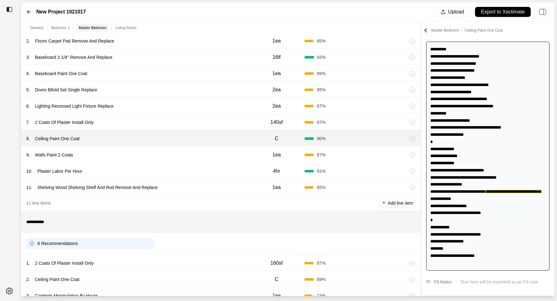
click at [200, 157] on div "9 . Walls Paint 2 Coats" at bounding box center [137, 155] width 223 height 9
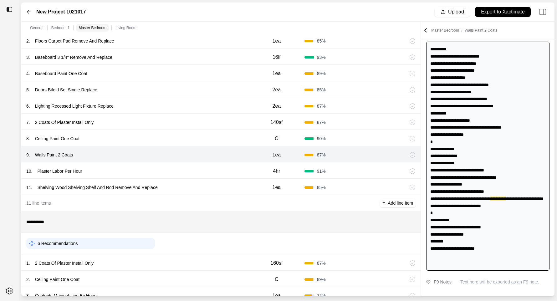
click at [197, 177] on div "10 . Plaster Labor Per Hour 4hr 91 %" at bounding box center [220, 170] width 399 height 16
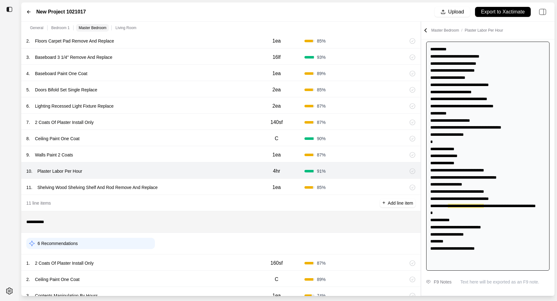
click at [205, 193] on div "11 . Shelving Wood Shelving Shelf And Rod Remove And Replace 1ea 85 %" at bounding box center [220, 187] width 399 height 16
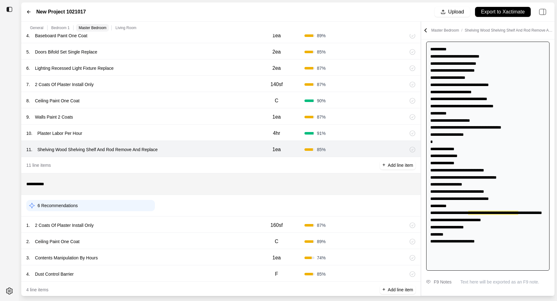
scroll to position [404, 0]
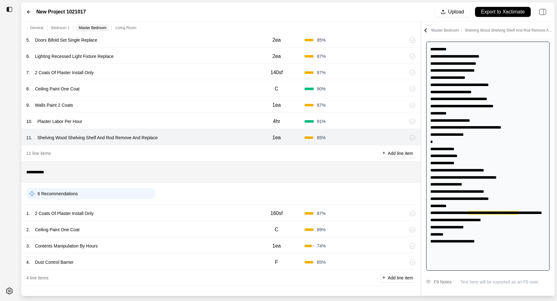
click at [202, 211] on div "1 . 2 Coats Of Plaster Install Only" at bounding box center [137, 213] width 223 height 9
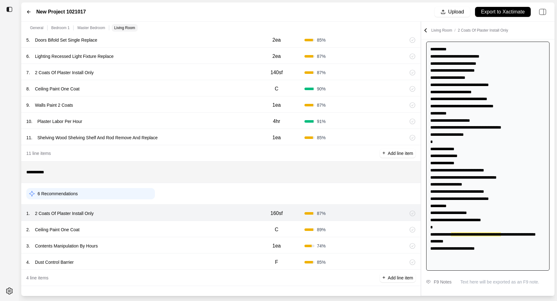
click at [199, 228] on div "2 . Ceiling Paint One Coat" at bounding box center [137, 229] width 223 height 9
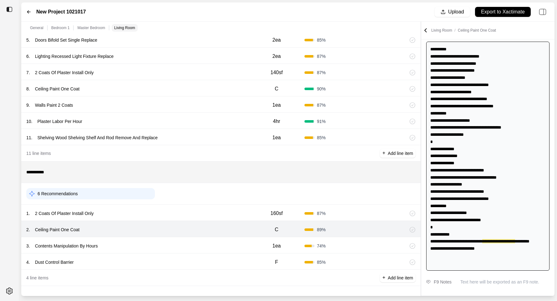
click at [199, 244] on div "3 . Contents Manipulation By Hours" at bounding box center [137, 246] width 223 height 9
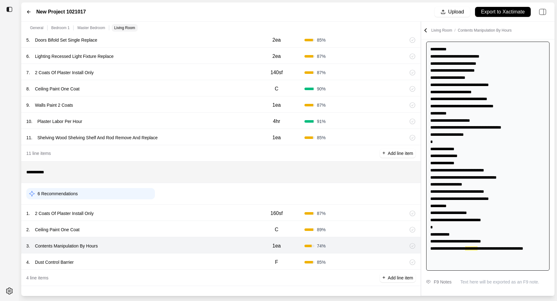
click at [199, 257] on div "4 . Dust Control Barrier F 85 %" at bounding box center [220, 262] width 399 height 16
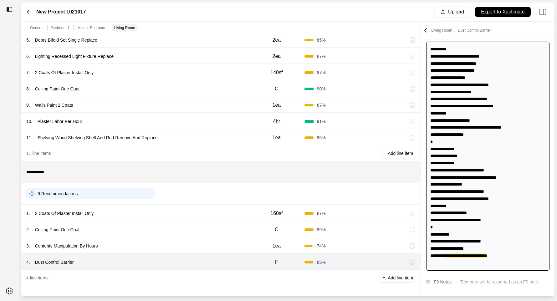
click at [200, 242] on div "3 . Contents Manipulation By Hours" at bounding box center [137, 246] width 223 height 9
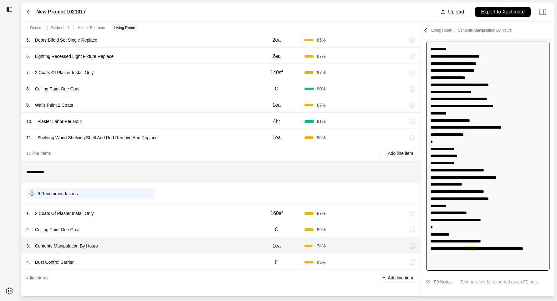
click at [200, 228] on div "2 . Ceiling Paint One Coat" at bounding box center [137, 229] width 223 height 9
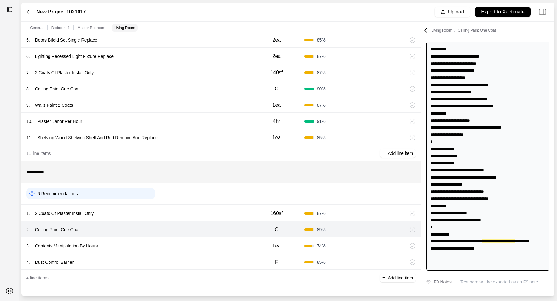
click at [200, 216] on div "1 . 2 Coats Of Plaster Install Only" at bounding box center [137, 213] width 223 height 9
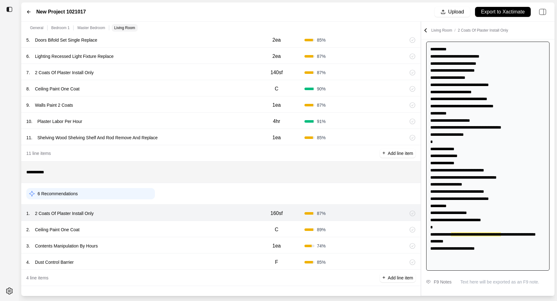
click at [209, 144] on div "11 . Shelving Wood Shelving Shelf And Rod Remove And Replace 1ea 85 %" at bounding box center [220, 137] width 399 height 16
select select "*"
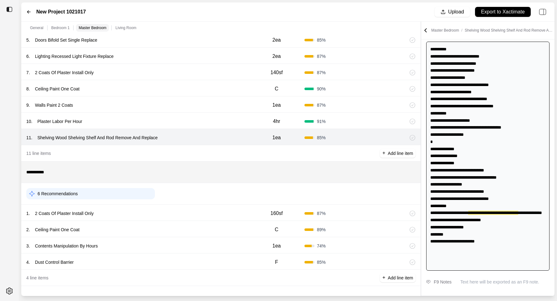
click at [209, 124] on div "10 . Plaster Labor Per Hour" at bounding box center [137, 121] width 223 height 9
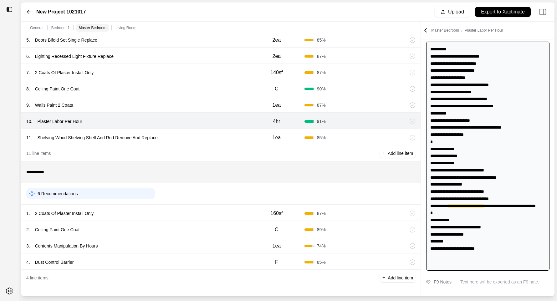
scroll to position [345, 0]
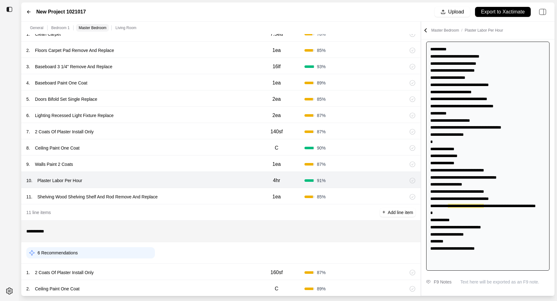
click at [196, 162] on div "9 . Walls Paint 2 Coats" at bounding box center [137, 164] width 223 height 9
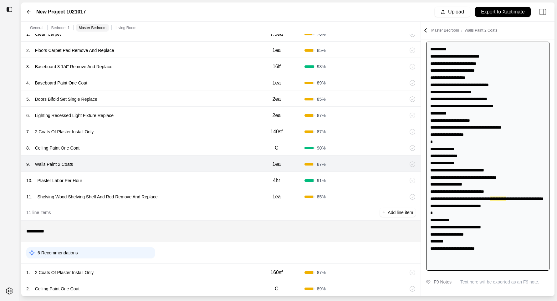
click at [197, 144] on div "8 . Ceiling Paint One Coat" at bounding box center [137, 148] width 223 height 9
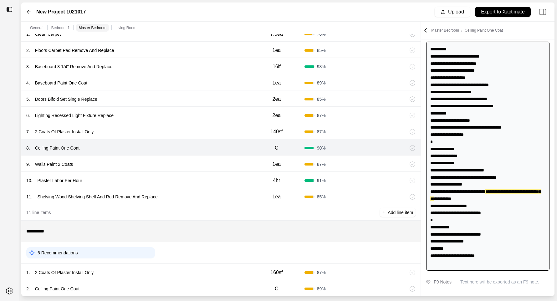
click at [198, 125] on div "7 . 2 Coats Of Plaster Install Only 140sf 87 %" at bounding box center [220, 131] width 399 height 16
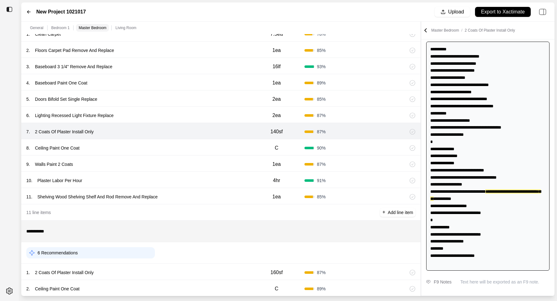
click at [198, 113] on div "6 . Lighting Recessed Light Fixture Replace" at bounding box center [137, 115] width 223 height 9
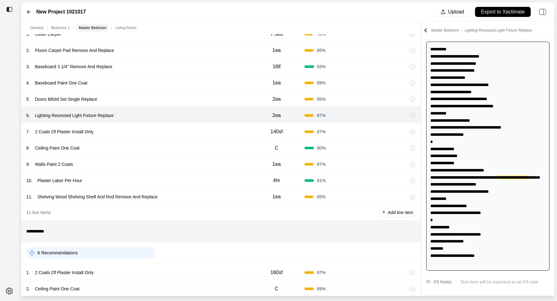
click at [198, 104] on div "5 . Doors Bifold Set Single Replace 2ea 85 %" at bounding box center [220, 98] width 399 height 16
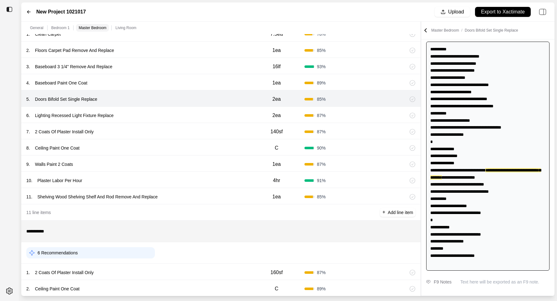
click at [203, 82] on div "4 . Baseboard Paint One Coat" at bounding box center [137, 83] width 223 height 9
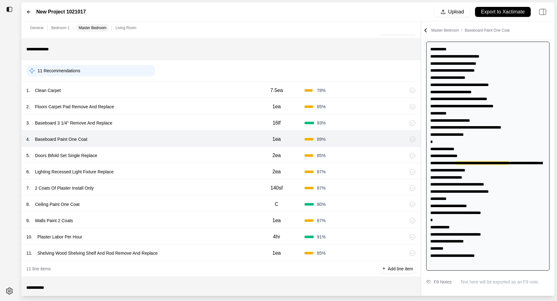
scroll to position [241, 0]
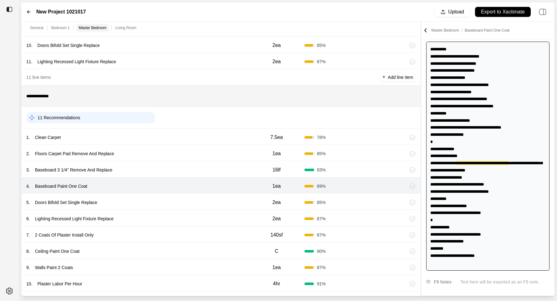
click at [190, 141] on div "1 . Clean Carpet" at bounding box center [137, 137] width 223 height 9
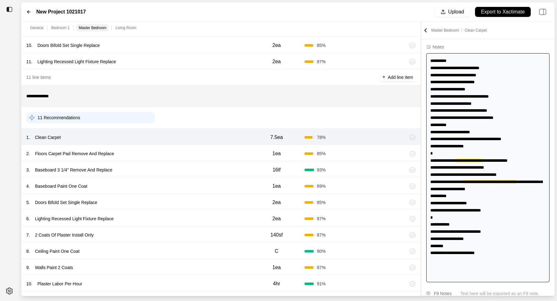
click at [191, 153] on div "2 . Floors Carpet Pad Remove And Replace" at bounding box center [137, 153] width 223 height 9
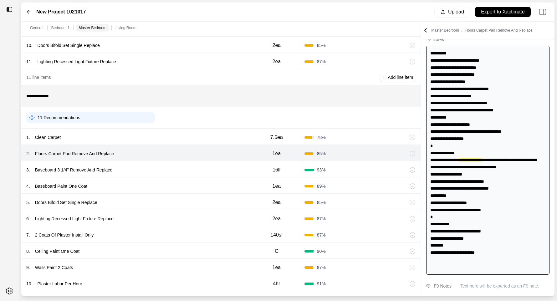
click at [191, 170] on div "3 . Baseboard 3 1/4'' Remove And Replace" at bounding box center [137, 170] width 223 height 9
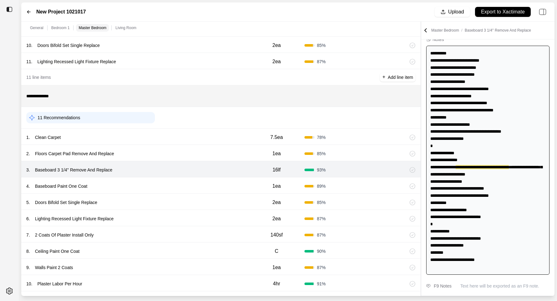
scroll to position [45, 0]
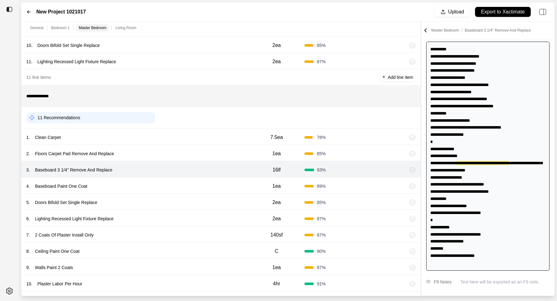
click at [190, 192] on div "4 . Baseboard Paint One Coat 1ea 89 %" at bounding box center [220, 185] width 399 height 16
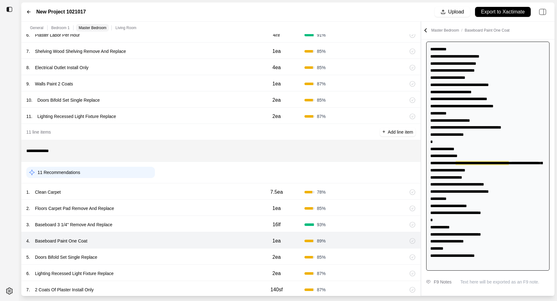
scroll to position [149, 0]
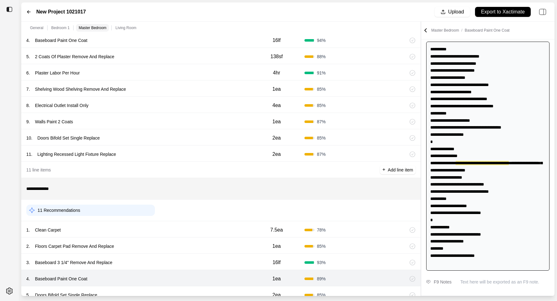
click at [194, 159] on div "11 . Lighting Recessed Light Fixture Replace 2ea 87 %" at bounding box center [220, 154] width 399 height 16
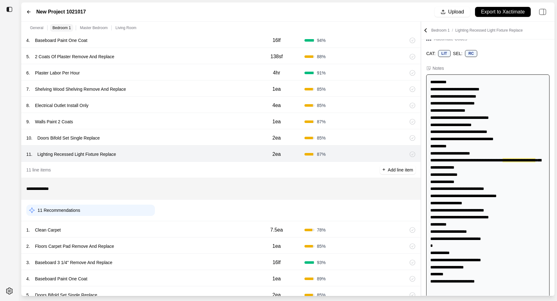
click at [197, 138] on div "10 . Doors Bifold Set Single Replace" at bounding box center [137, 138] width 223 height 9
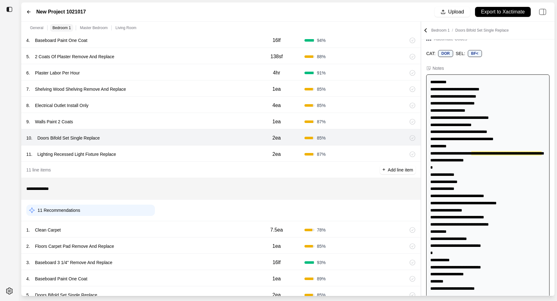
scroll to position [5, 0]
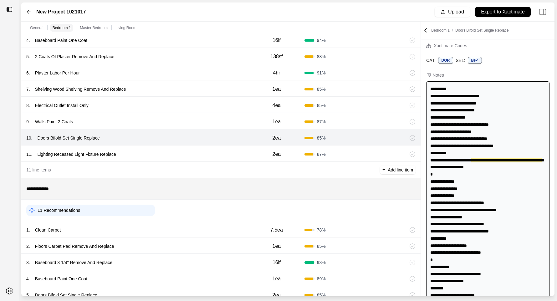
click at [198, 117] on div "9 . Walls Paint 2 Coats" at bounding box center [137, 121] width 223 height 9
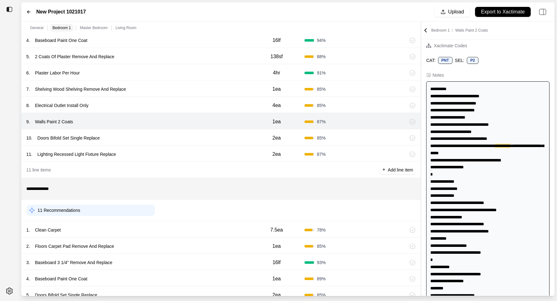
scroll to position [0, 0]
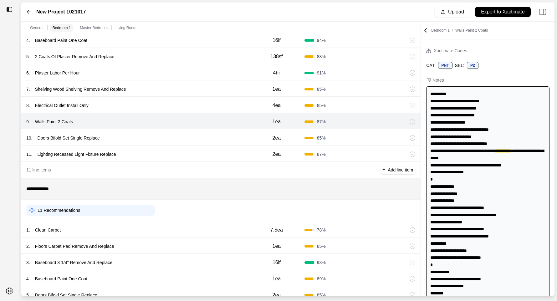
click at [198, 103] on div "8 . Electrical Outlet Install Only" at bounding box center [137, 105] width 223 height 9
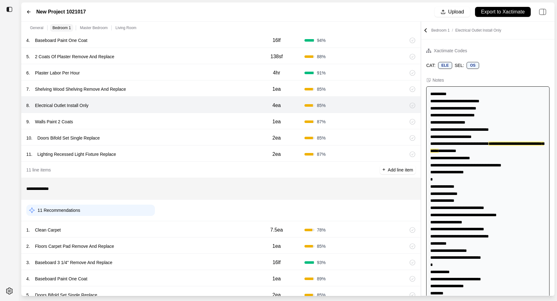
scroll to position [149, 0]
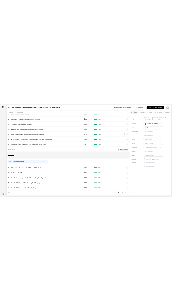
scroll to position [95, 0]
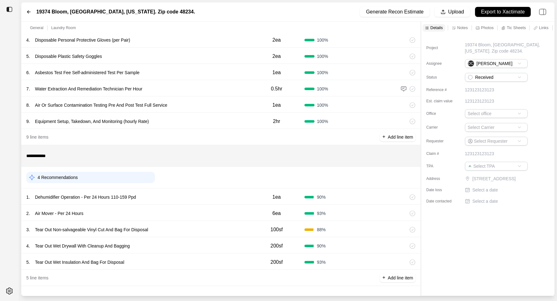
click at [178, 194] on div "1 . Dehumidifier Operation - Per 24 Hours 110-159 Ppd" at bounding box center [137, 197] width 223 height 9
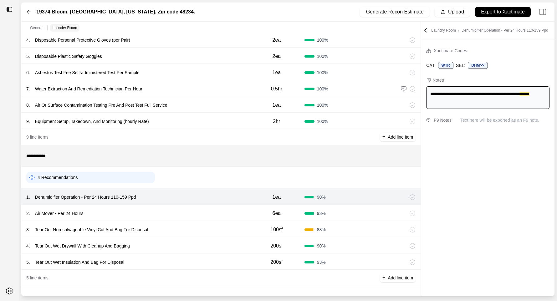
click at [180, 208] on div "2 . Air Mover - Per 24 Hours 6ea 93 %" at bounding box center [220, 213] width 399 height 16
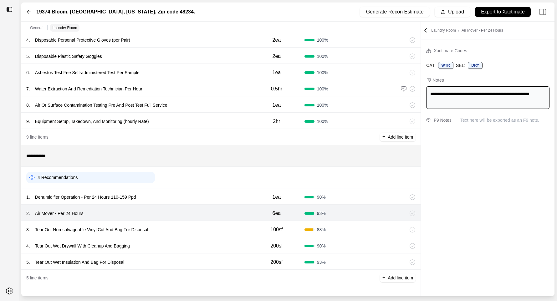
click at [180, 181] on div "4 Recommendations" at bounding box center [220, 177] width 389 height 16
click at [180, 192] on div "1 . Dehumidifier Operation - Per 24 Hours 110-159 Ppd 1ea 90 %" at bounding box center [220, 196] width 399 height 16
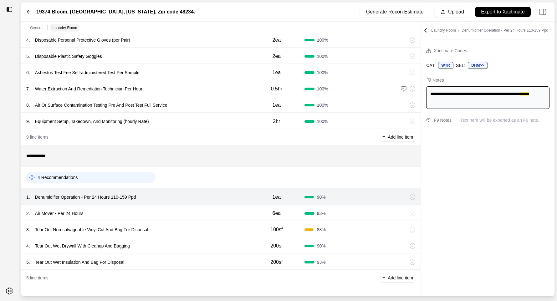
click at [215, 218] on div "2 . Air Mover - Per 24 Hours" at bounding box center [137, 213] width 223 height 9
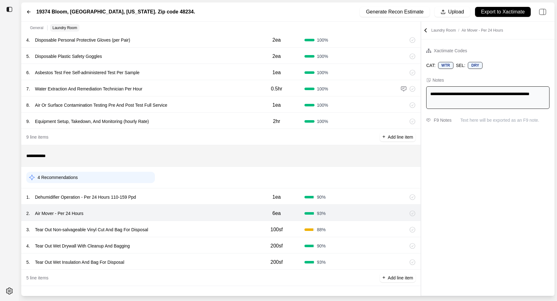
click at [215, 225] on div "3 . Tear Out Non-salvageable Vinyl Cut And Bag For Disposal 100sf 88 %" at bounding box center [220, 229] width 399 height 16
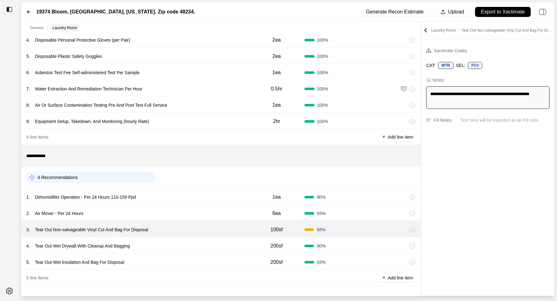
click at [215, 232] on div "3 . Tear Out Non-salvageable Vinyl Cut And Bag For Disposal" at bounding box center [137, 229] width 223 height 9
click at [215, 248] on div "4 . Tear Out Wet Drywall With Cleanup And Bagging" at bounding box center [137, 246] width 223 height 9
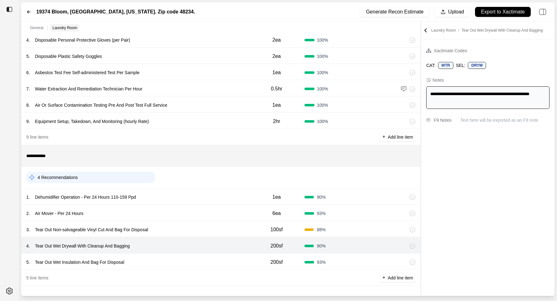
click at [215, 259] on div "5 . Tear Out Wet Insulation And Bag For Disposal" at bounding box center [137, 262] width 223 height 9
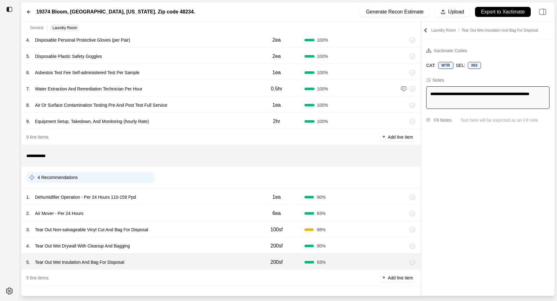
click at [426, 29] on icon at bounding box center [426, 29] width 2 height 3
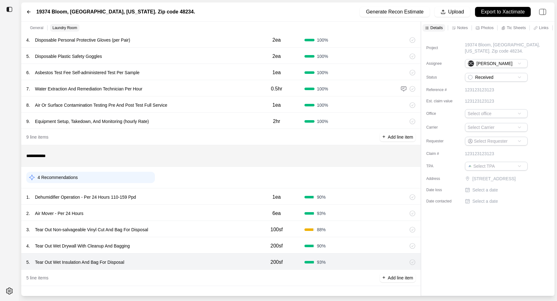
click at [460, 31] on div "Notes" at bounding box center [460, 28] width 18 height 8
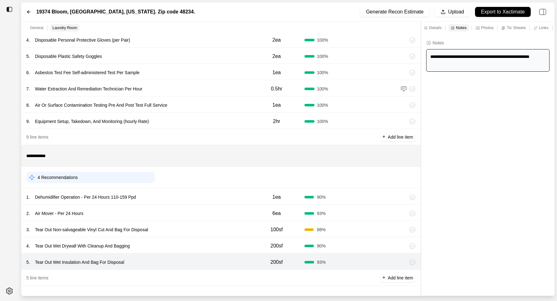
click at [434, 207] on div "**********" at bounding box center [487, 165] width 133 height 262
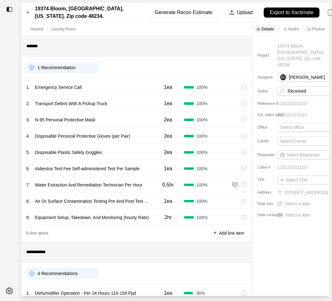
click at [172, 28] on p "Notes" at bounding box center [294, 28] width 11 height 5
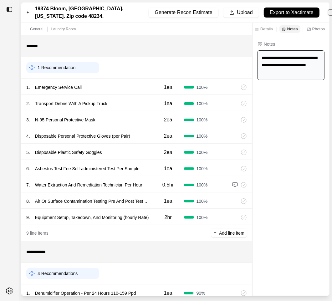
scroll to position [96, 0]
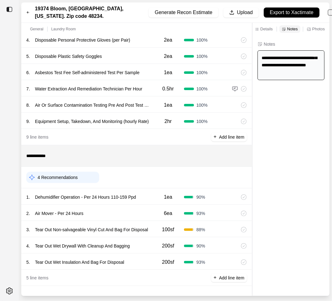
click at [147, 197] on div "1 . Dehumidifier Operation - Per 24 Hours 110-159 Ppd" at bounding box center [89, 197] width 126 height 9
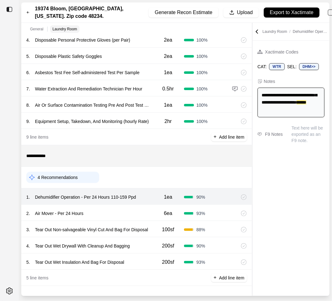
click at [145, 212] on div "2 . Air Mover - Per 24 Hours" at bounding box center [89, 213] width 126 height 9
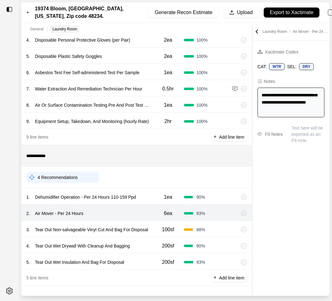
click at [150, 198] on div "1 . Dehumidifier Operation - Per 24 Hours 110-159 Ppd" at bounding box center [89, 197] width 126 height 9
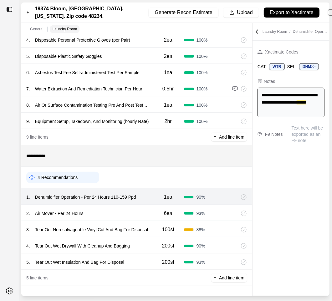
click at [134, 217] on div "2 . Air Mover - Per 24 Hours" at bounding box center [89, 213] width 126 height 9
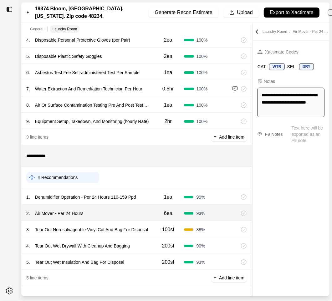
click at [130, 234] on p "Tear Out Non-salvageable Vinyl Cut And Bag For Disposal" at bounding box center [92, 229] width 118 height 9
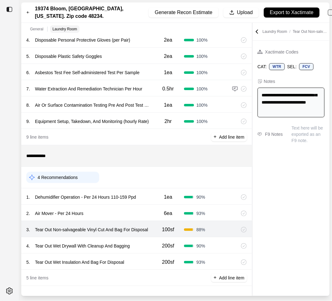
click at [136, 245] on div "4 . Tear Out Wet Drywall With Cleanup And Bagging" at bounding box center [89, 246] width 126 height 9
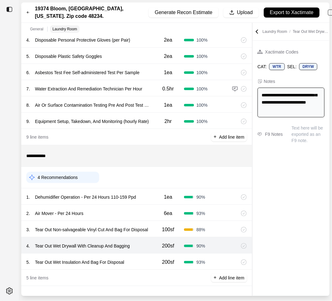
click at [126, 265] on p "Tear Out Wet Insulation And Bag For Disposal" at bounding box center [80, 262] width 94 height 9
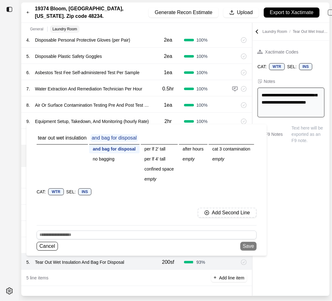
click at [172, 177] on div "**********" at bounding box center [291, 168] width 77 height 255
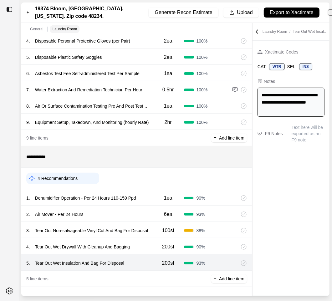
scroll to position [95, 0]
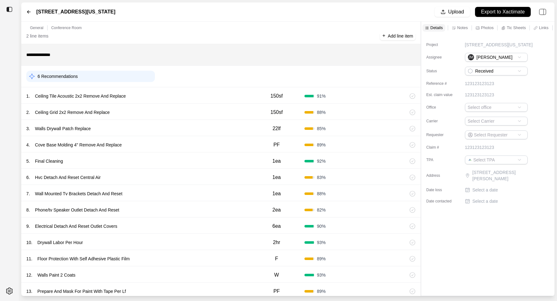
scroll to position [111, 0]
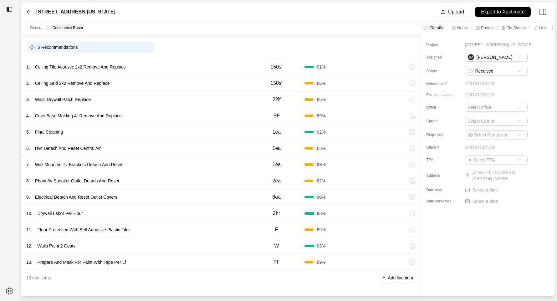
click at [178, 131] on div "5 . Final Cleaning" at bounding box center [137, 132] width 223 height 9
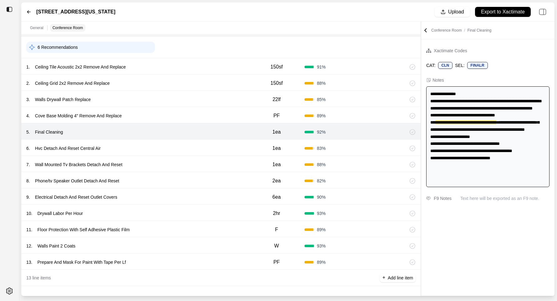
click at [179, 146] on div "6 . Hvc Detach And Reset Central Air" at bounding box center [137, 148] width 223 height 9
select select
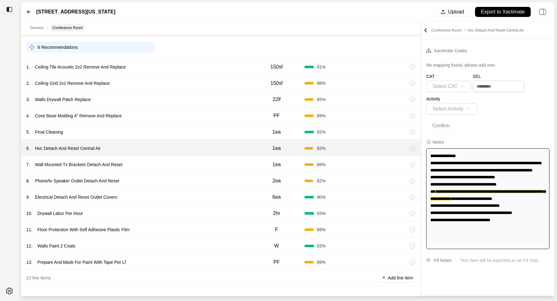
click at [178, 172] on div "7 . Wall Mounted Tv Brackets Detach And Reset 1ea 88 %" at bounding box center [220, 164] width 399 height 16
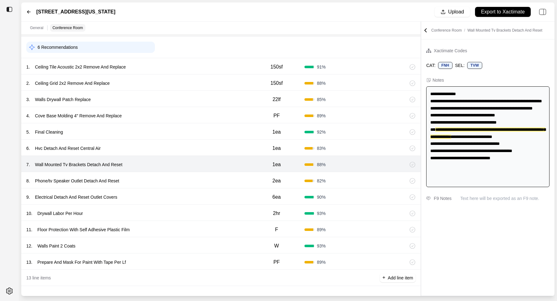
click at [178, 182] on div "8 . Phone/tv Speaker Outlet Detach And Reset" at bounding box center [137, 181] width 223 height 9
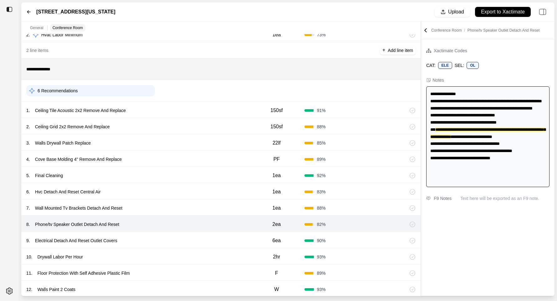
scroll to position [67, 0]
click at [202, 113] on div "1 . Ceiling Tile Acoustic 2x2 Remove And Replace" at bounding box center [137, 110] width 223 height 9
select select "*"
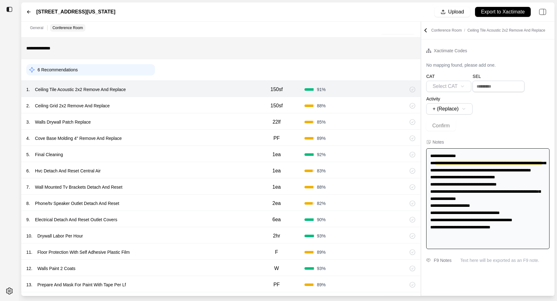
scroll to position [111, 0]
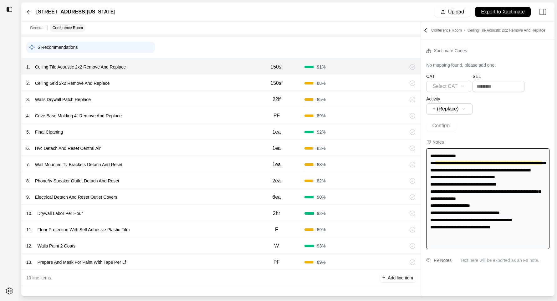
click at [215, 227] on div "11 . Floor Protection With Self Adhesive Plastic Film" at bounding box center [137, 229] width 223 height 9
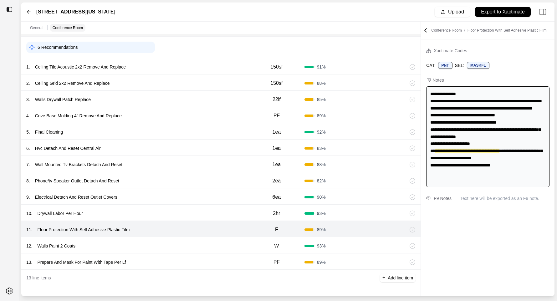
click at [214, 219] on div "10 . Drywall Labor Per Hour 2hr 93 %" at bounding box center [220, 213] width 399 height 16
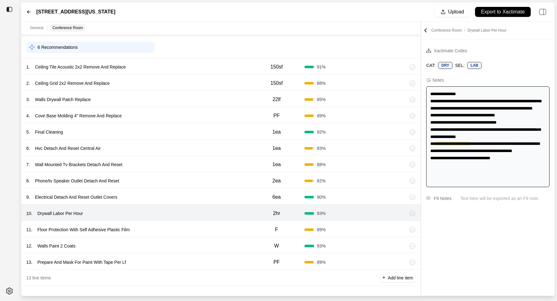
click at [214, 213] on div "10 . Drywall Labor Per Hour" at bounding box center [137, 213] width 223 height 9
click at [214, 198] on div "9 . Electrical Detach And Reset Outlet Covers" at bounding box center [137, 197] width 223 height 9
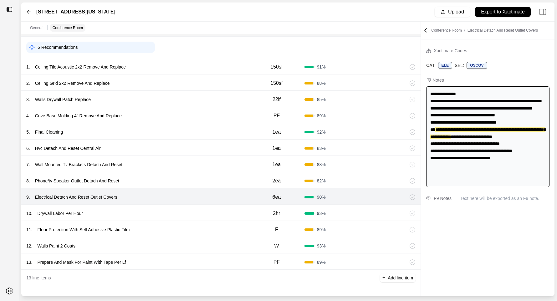
click at [214, 181] on div "8 . Phone/tv Speaker Outlet Detach And Reset" at bounding box center [137, 181] width 223 height 9
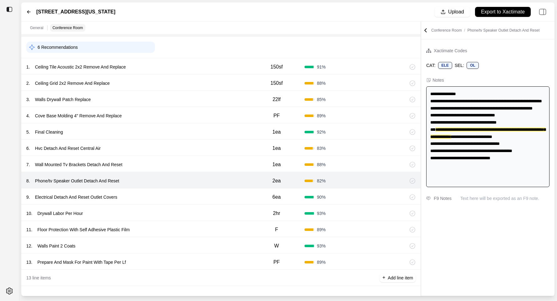
click at [214, 169] on div "7 . Wall Mounted Tv Brackets Detach And Reset 1ea 88 %" at bounding box center [220, 164] width 399 height 16
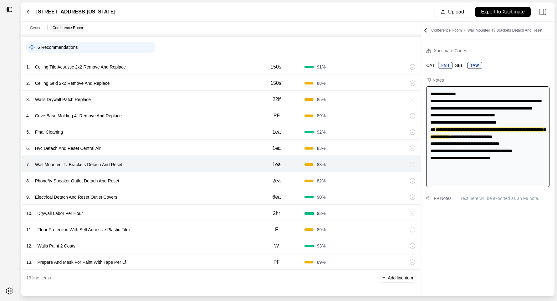
click at [205, 150] on div "6 . Hvc Detach And Reset Central Air" at bounding box center [137, 148] width 223 height 9
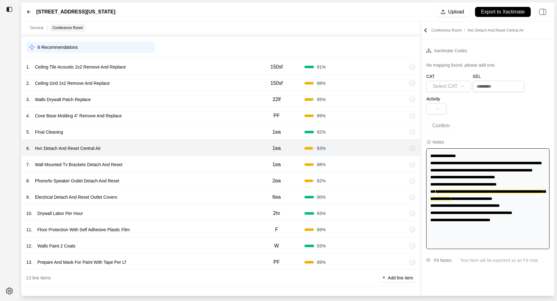
click at [169, 163] on div "7 . Wall Mounted Tv Brackets Detach And Reset" at bounding box center [137, 164] width 223 height 9
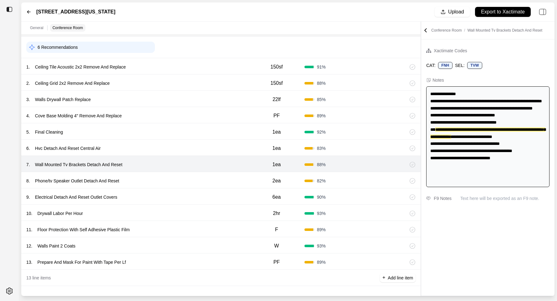
click at [147, 178] on div "8 . Phone/tv Speaker Outlet Detach And Reset" at bounding box center [137, 181] width 223 height 9
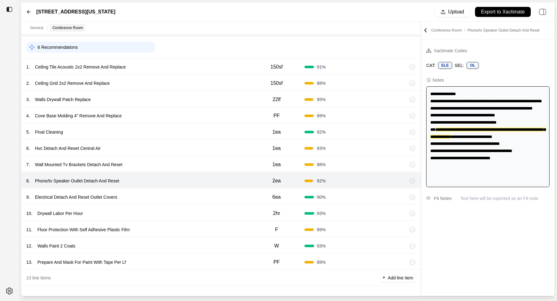
click at [151, 195] on div "9 . Electrical Detach And Reset Outlet Covers" at bounding box center [137, 197] width 223 height 9
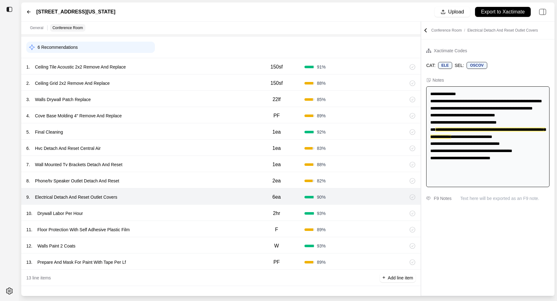
click at [157, 143] on div "6 . Hvc Detach And Reset Central Air 1ea 83 %" at bounding box center [220, 148] width 399 height 16
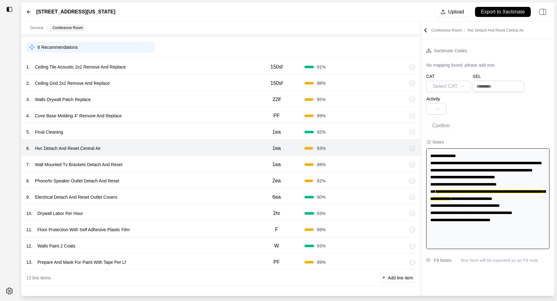
click at [153, 198] on div "9 . Electrical Detach And Reset Outlet Covers" at bounding box center [137, 197] width 223 height 9
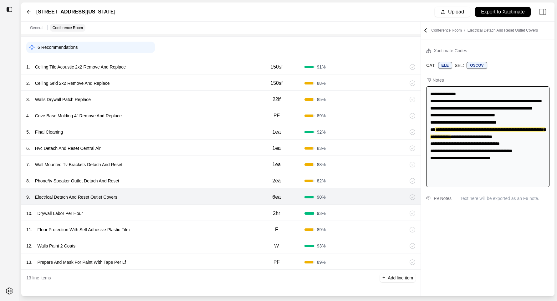
click at [152, 210] on div "10 . Drywall Labor Per Hour" at bounding box center [137, 213] width 223 height 9
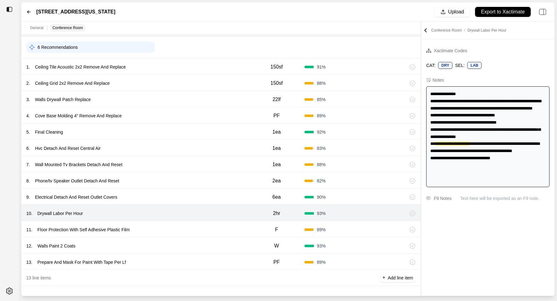
click at [182, 220] on div "10 . Drywall Labor Per Hour 2hr 93 %" at bounding box center [220, 213] width 399 height 16
click at [182, 228] on div "11 . Floor Protection With Self Adhesive Plastic Film" at bounding box center [137, 229] width 223 height 9
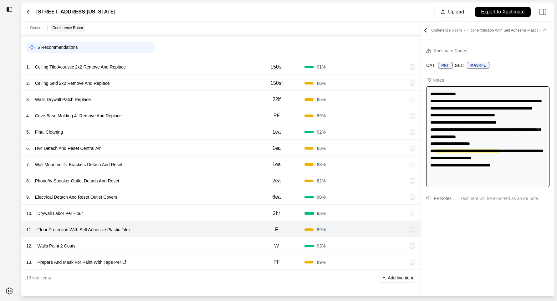
click at [176, 248] on div "12 . Walls Paint 2 Coats" at bounding box center [137, 246] width 223 height 9
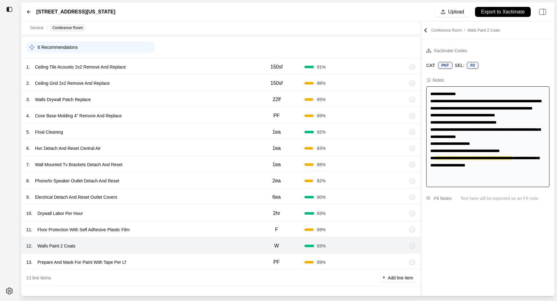
click at [163, 264] on div "13 . Prepare And Mask For Paint With Tape Per Lf" at bounding box center [137, 262] width 223 height 9
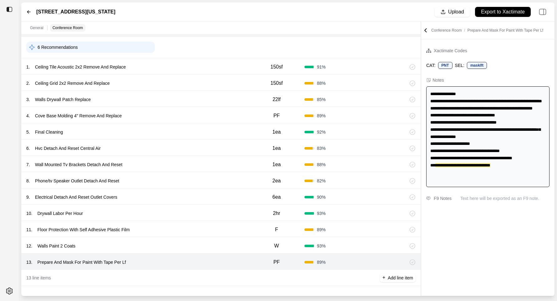
click at [203, 68] on div "1 . Ceiling Tile Acoustic 2x2 Remove And Replace" at bounding box center [137, 67] width 223 height 9
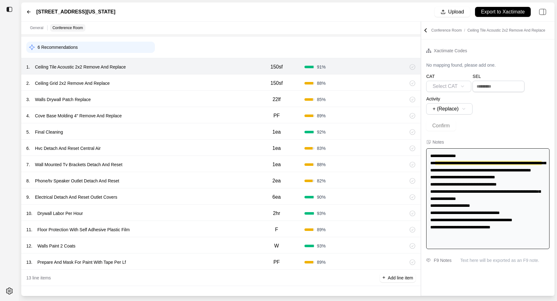
click at [79, 69] on p "Ceiling Tile Acoustic 2x2 Remove And Replace" at bounding box center [81, 67] width 96 height 9
click at [246, 52] on div "6 Recommendations" at bounding box center [220, 47] width 389 height 16
click at [138, 85] on div "2 . Ceiling Grid 2x2 Remove And Replace" at bounding box center [137, 83] width 223 height 9
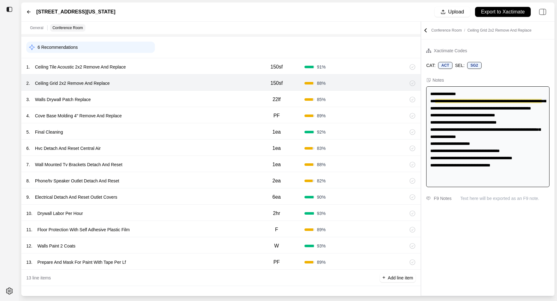
click at [133, 98] on div "3 . Walls Drywall Patch Replace" at bounding box center [137, 99] width 223 height 9
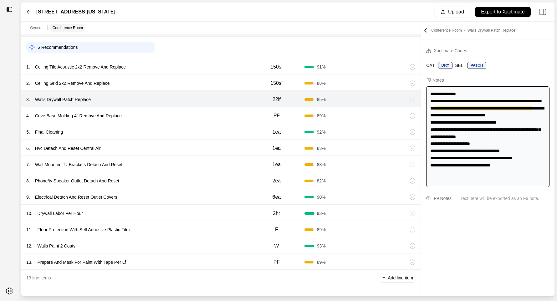
click at [145, 112] on div "4 . Cove Base Molding 4" Remove And Replace" at bounding box center [137, 115] width 223 height 9
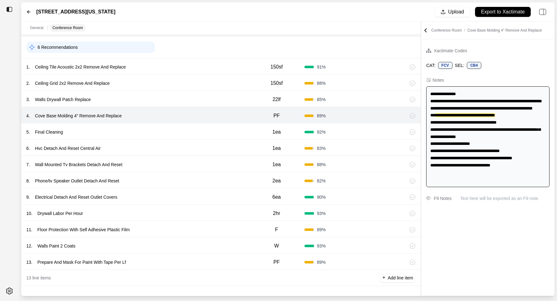
click at [76, 115] on p "Cove Base Molding 4" Remove And Replace" at bounding box center [79, 115] width 92 height 9
click at [197, 132] on div "5 . Final Cleaning" at bounding box center [137, 132] width 223 height 9
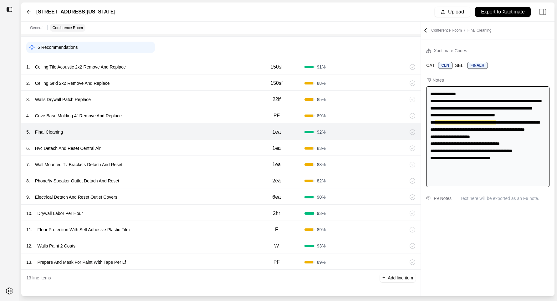
click at [181, 147] on div "6 . Hvc Detach And Reset Central Air" at bounding box center [137, 148] width 223 height 9
select select
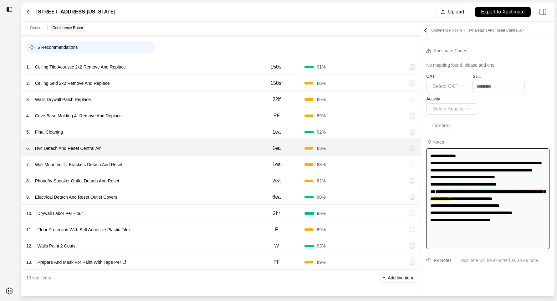
click at [175, 157] on div "7 . Wall Mounted Tv Brackets Detach And Reset 1ea 88 %" at bounding box center [220, 164] width 399 height 16
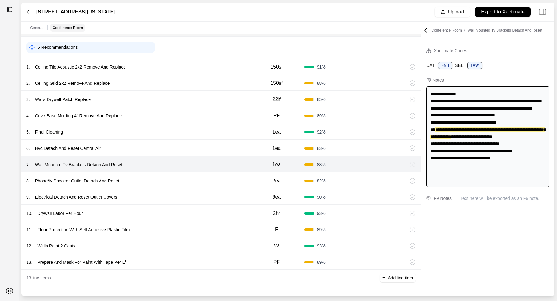
click at [169, 176] on div "8 . Phone/tv Speaker Outlet Detach And Reset 2ea 82 %" at bounding box center [220, 180] width 399 height 16
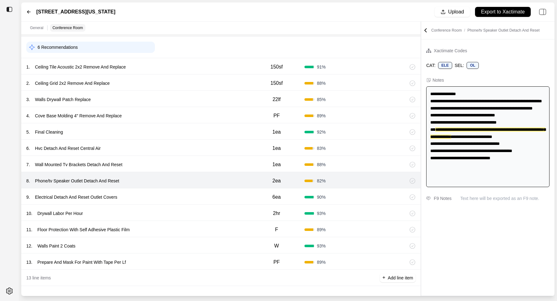
click at [161, 198] on div "9 . Electrical Detach And Reset Outlet Covers" at bounding box center [137, 197] width 223 height 9
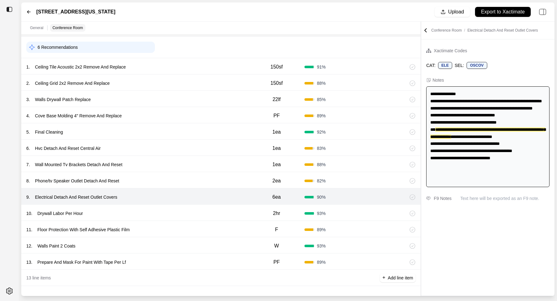
click at [161, 219] on div "10 . Drywall Labor Per Hour 2hr 93 %" at bounding box center [220, 213] width 399 height 16
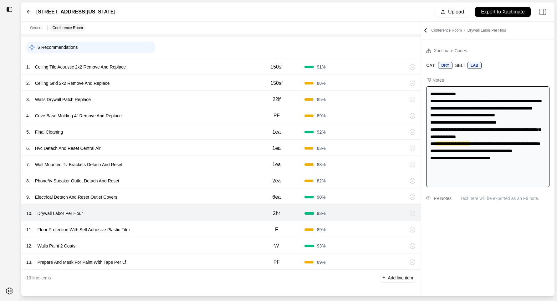
click at [165, 232] on div "11 . Floor Protection With Self Adhesive Plastic Film" at bounding box center [137, 229] width 223 height 9
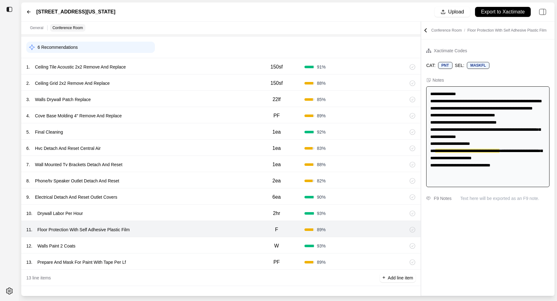
click at [165, 243] on div "12 . Walls Paint 2 Coats" at bounding box center [137, 246] width 223 height 9
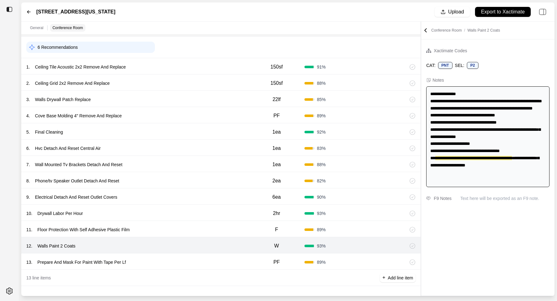
click at [165, 261] on div "13 . Prepare And Mask For Paint With Tape Per Lf" at bounding box center [137, 262] width 223 height 9
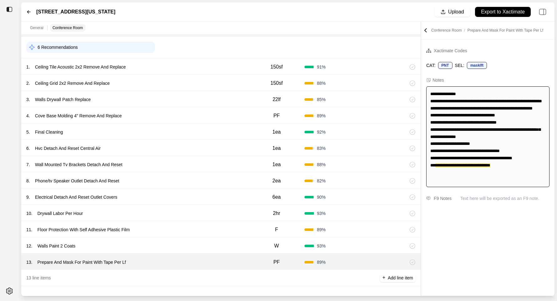
scroll to position [0, 0]
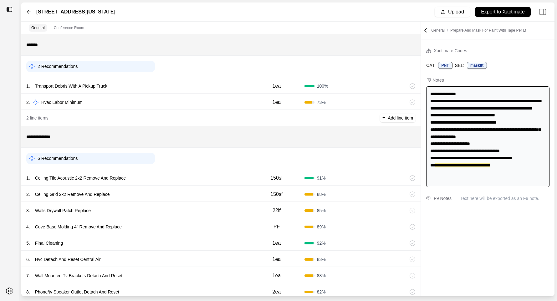
click at [160, 93] on div "1 . Transport Debris With A Pickup Truck 1ea 100 %" at bounding box center [220, 85] width 399 height 16
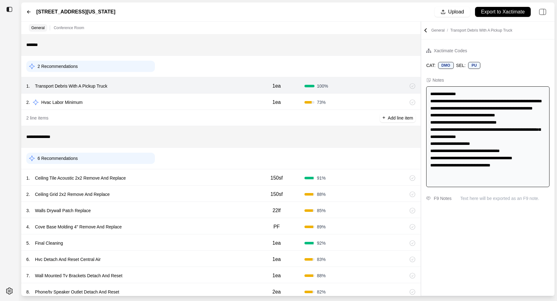
click at [160, 103] on div "2 . Hvac Labor Minimum" at bounding box center [137, 102] width 223 height 9
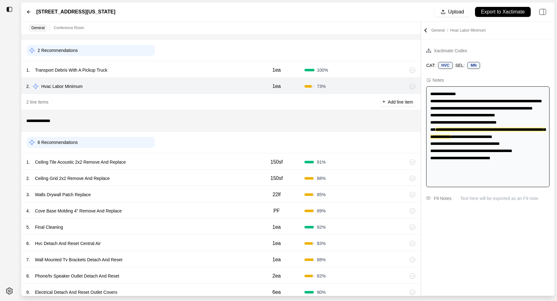
scroll to position [18, 0]
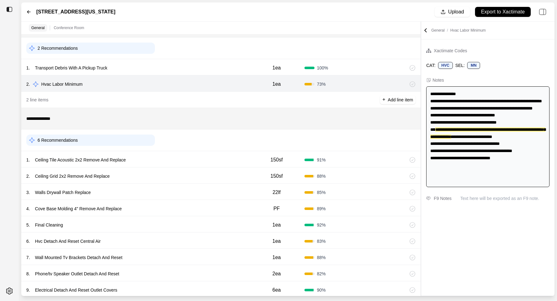
click at [176, 146] on div "6 Recommendations" at bounding box center [220, 140] width 389 height 16
click at [176, 156] on div "1 . Ceiling Tile Acoustic 2x2 Remove And Replace" at bounding box center [137, 160] width 223 height 9
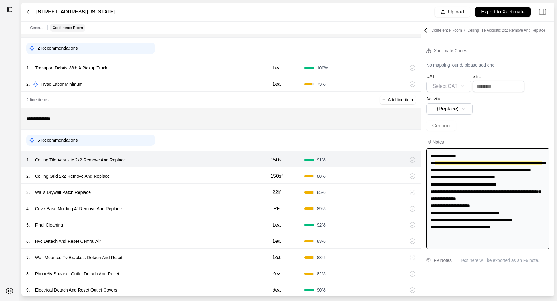
click at [180, 172] on div "2 . Ceiling Grid 2x2 Remove And Replace" at bounding box center [137, 176] width 223 height 9
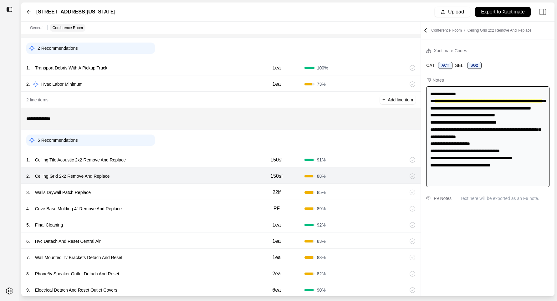
click at [180, 186] on div "3 . Walls Drywall Patch Replace 22lf 85 %" at bounding box center [220, 192] width 399 height 16
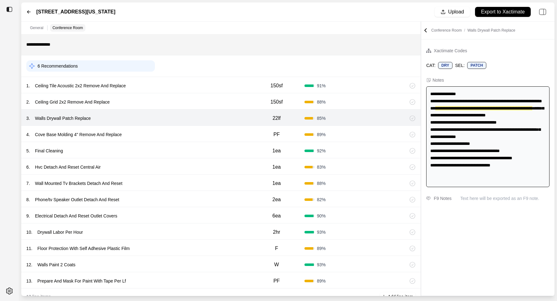
scroll to position [94, 0]
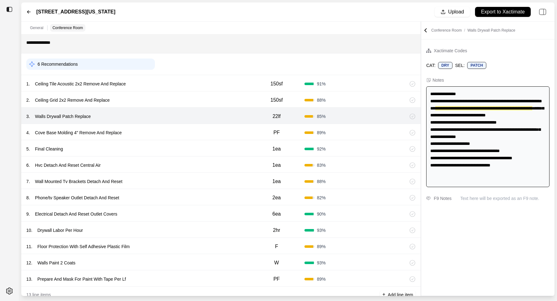
click at [203, 168] on div "6 . Hvc Detach And Reset Central Air" at bounding box center [137, 165] width 223 height 9
select select
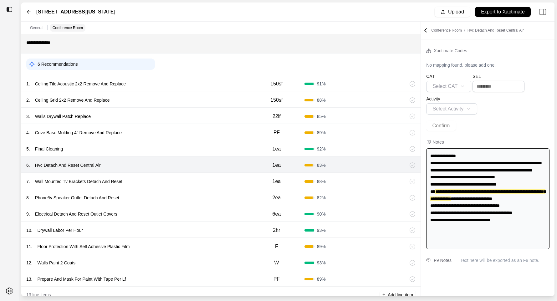
scroll to position [97, 0]
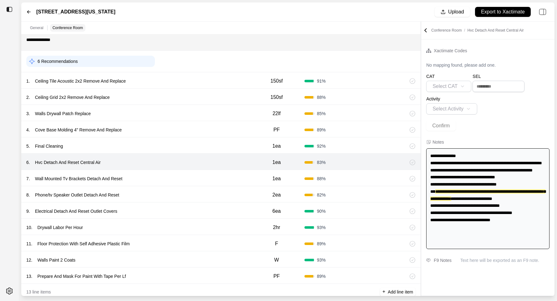
click at [133, 126] on div "4 . Cove Base Molding 4" Remove And Replace" at bounding box center [137, 129] width 223 height 9
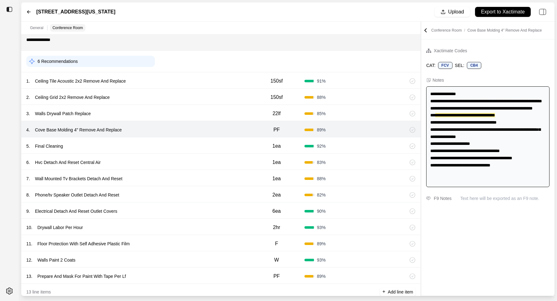
click at [144, 238] on div "11 . Floor Protection With Self Adhesive Plastic Film F 89 %" at bounding box center [220, 243] width 399 height 16
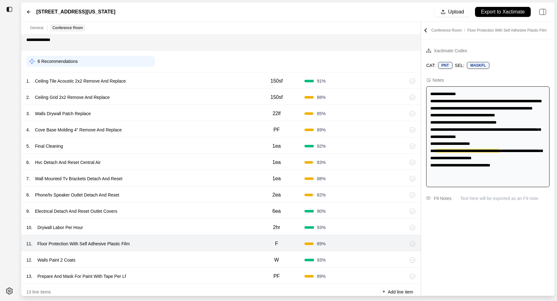
click at [128, 262] on div "12 . Walls Paint 2 Coats" at bounding box center [137, 260] width 223 height 9
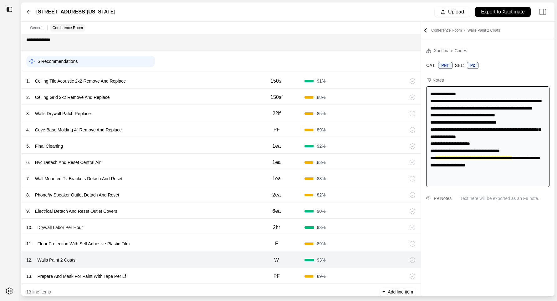
click at [64, 259] on p "Walls Paint 2 Coats" at bounding box center [56, 260] width 43 height 9
click at [162, 262] on div "12 . Walls Paint 2 Coats" at bounding box center [137, 260] width 223 height 9
click at [162, 279] on div "13 . Prepare And Mask For Paint With Tape Per Lf" at bounding box center [137, 276] width 223 height 9
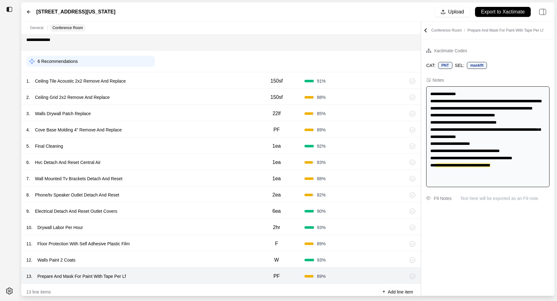
scroll to position [111, 0]
